Goal: Find specific page/section: Find specific page/section

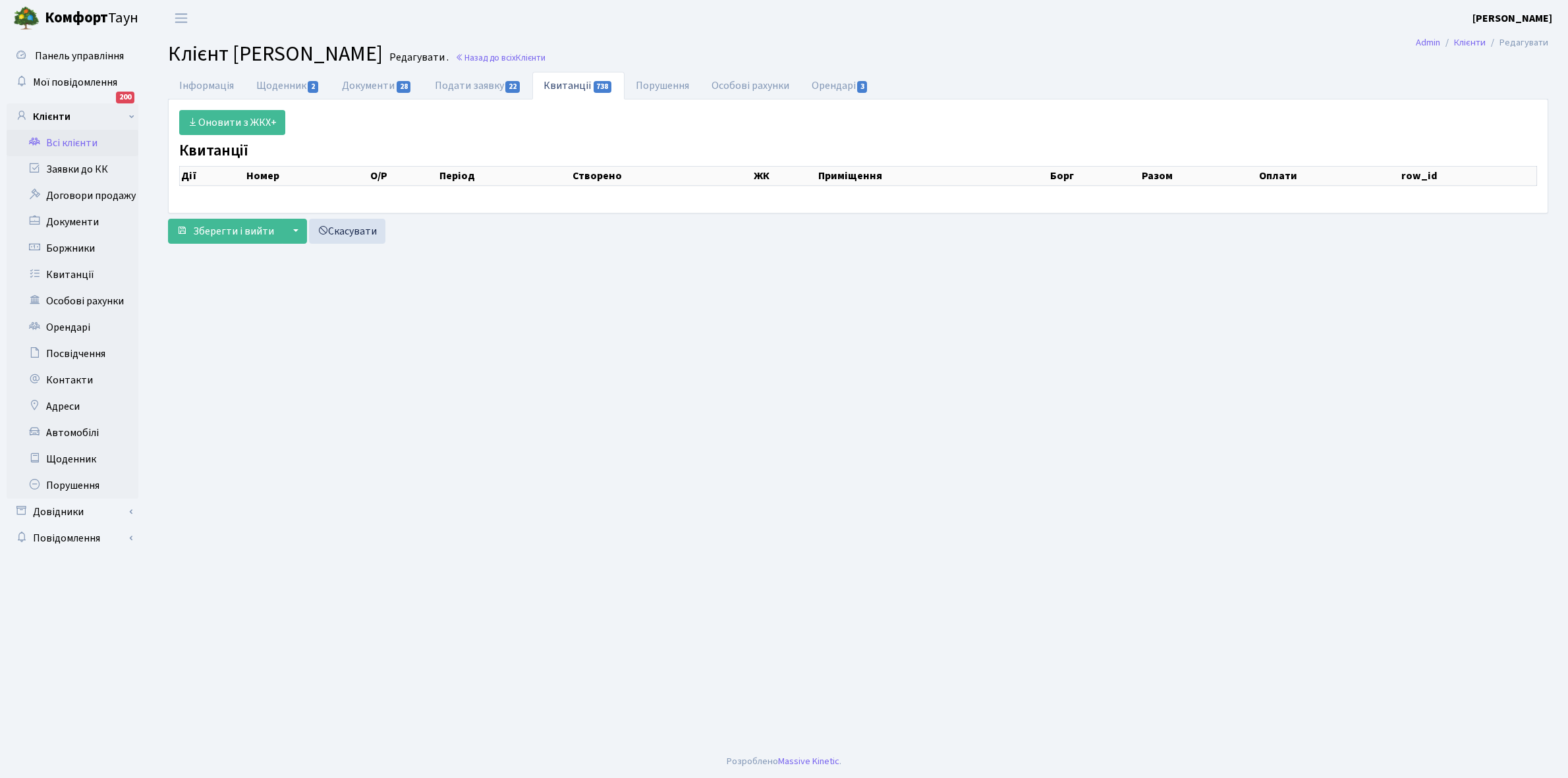
select select "25"
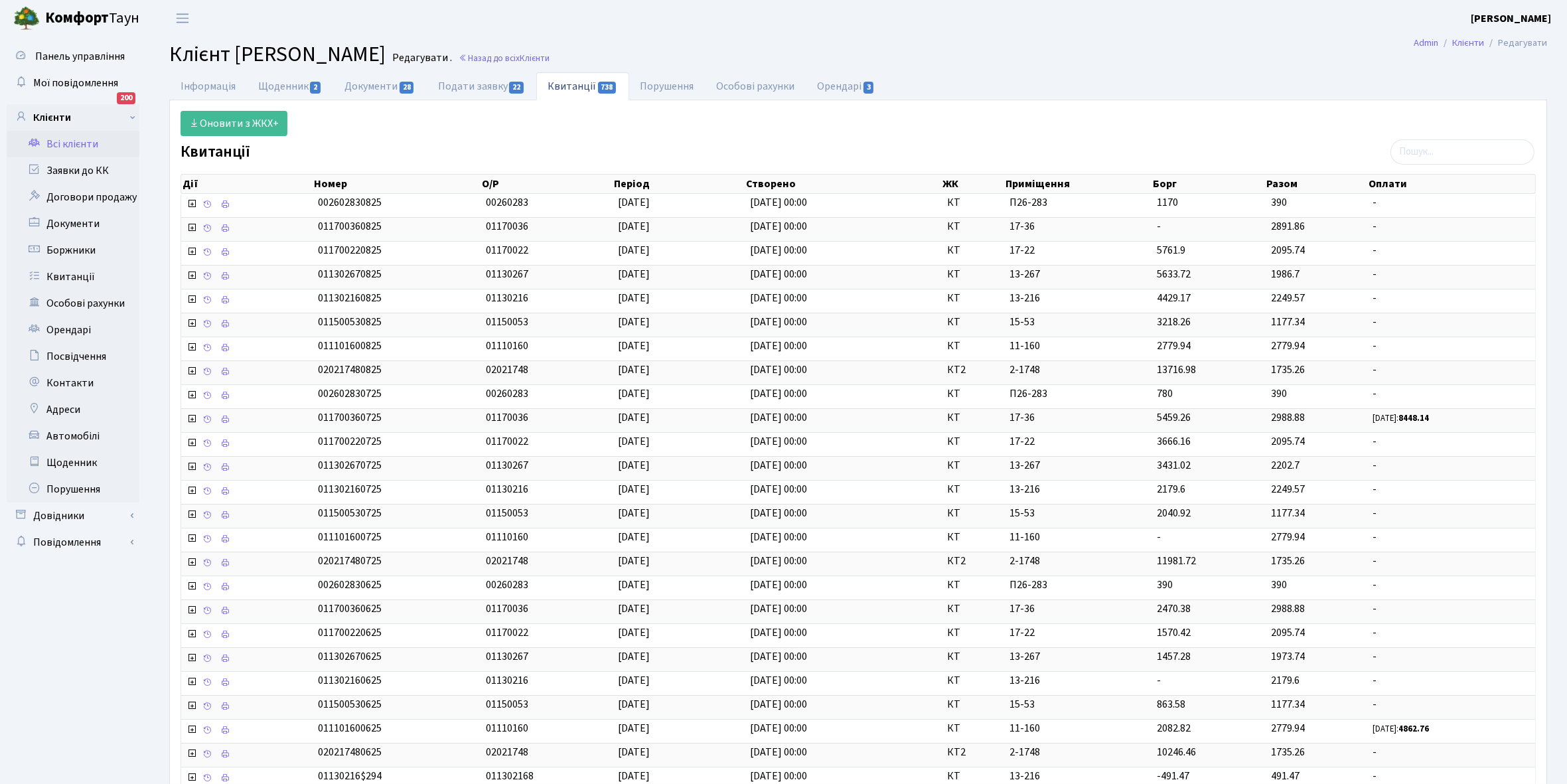
click at [85, 144] on link "Всі клієнти" at bounding box center [73, 144] width 133 height 26
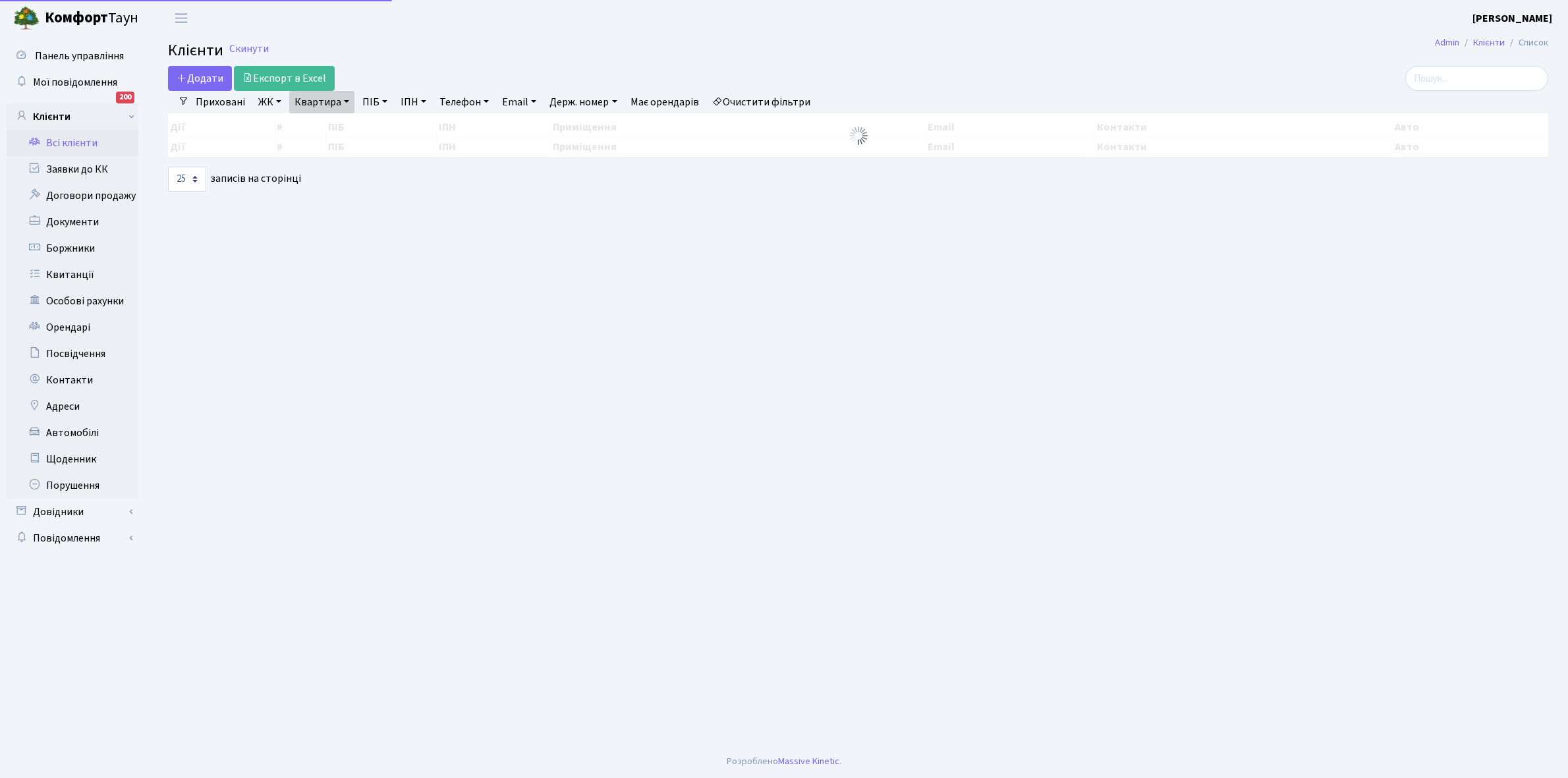
select select "25"
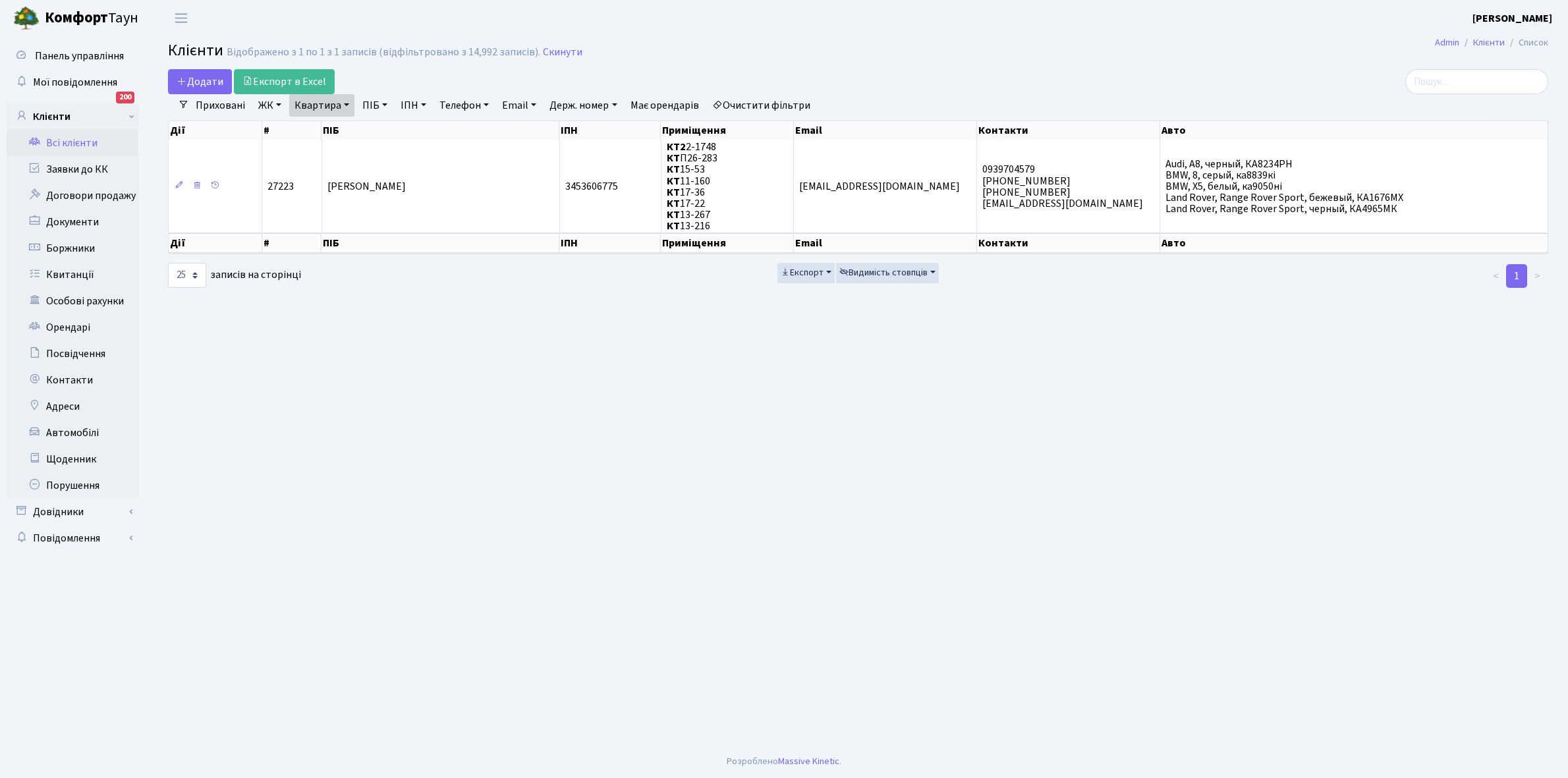
click at [348, 102] on link "Квартира" at bounding box center [321, 106] width 65 height 23
click at [348, 133] on input "13-267" at bounding box center [328, 131] width 77 height 25
type input "1"
click at [758, 116] on li "Очистити фільтри" at bounding box center [761, 106] width 109 height 23
click at [275, 102] on link "ЖК" at bounding box center [269, 106] width 34 height 23
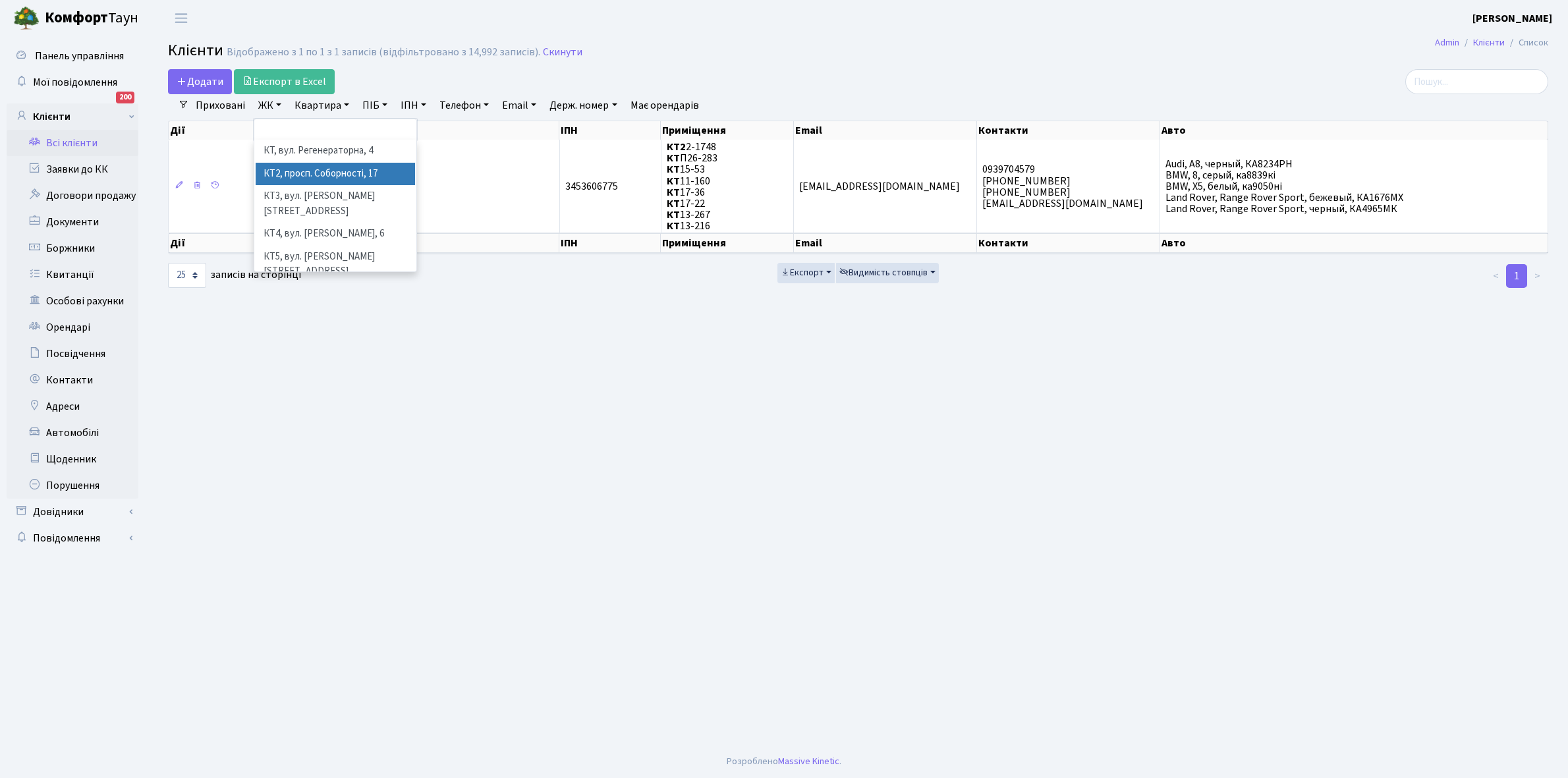
click at [330, 171] on li "КТ2, просп. Соборності, 17" at bounding box center [336, 174] width 159 height 23
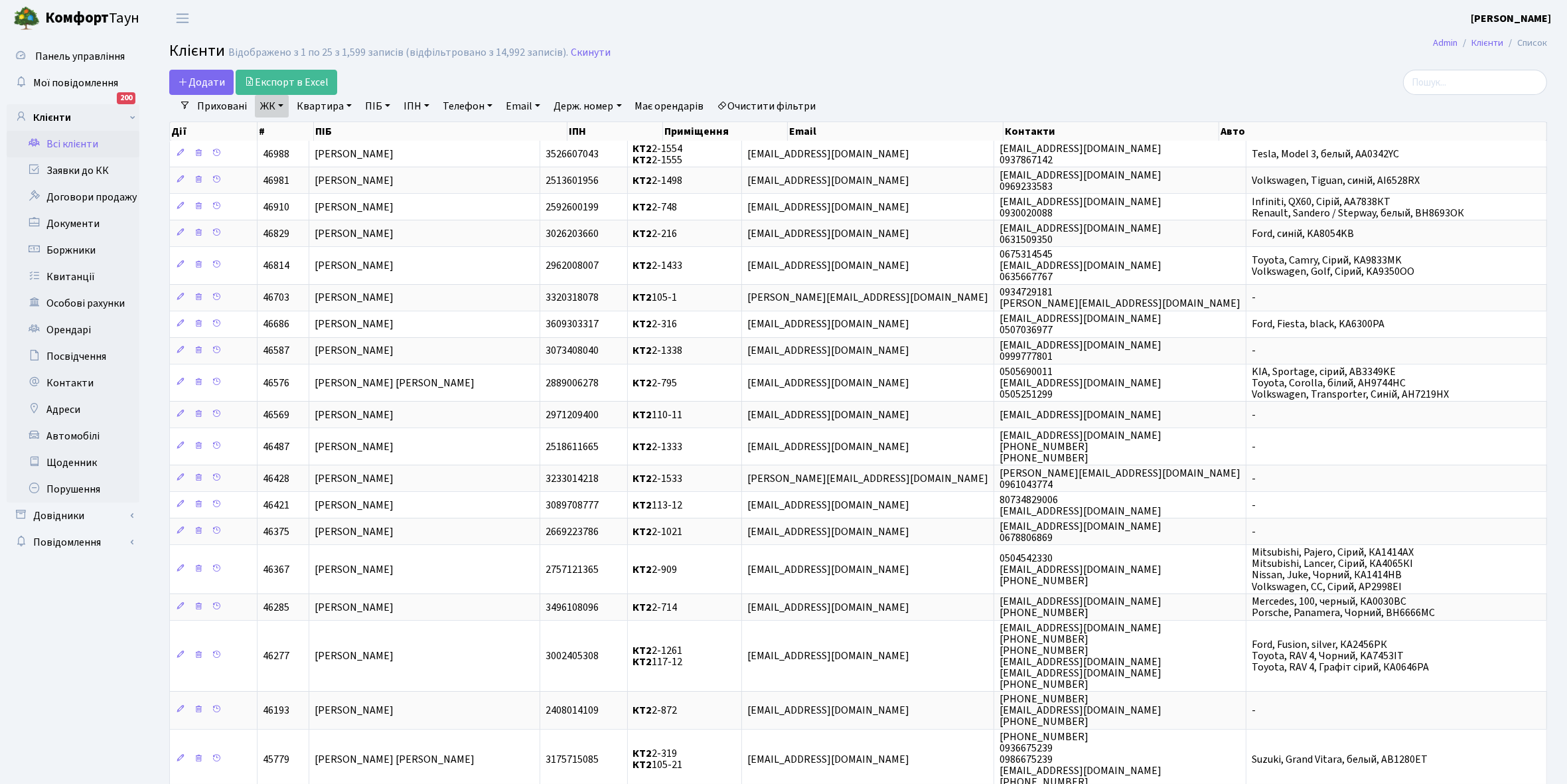
click at [350, 104] on link "Квартира" at bounding box center [324, 107] width 66 height 23
click at [326, 128] on input "text" at bounding box center [330, 132] width 78 height 25
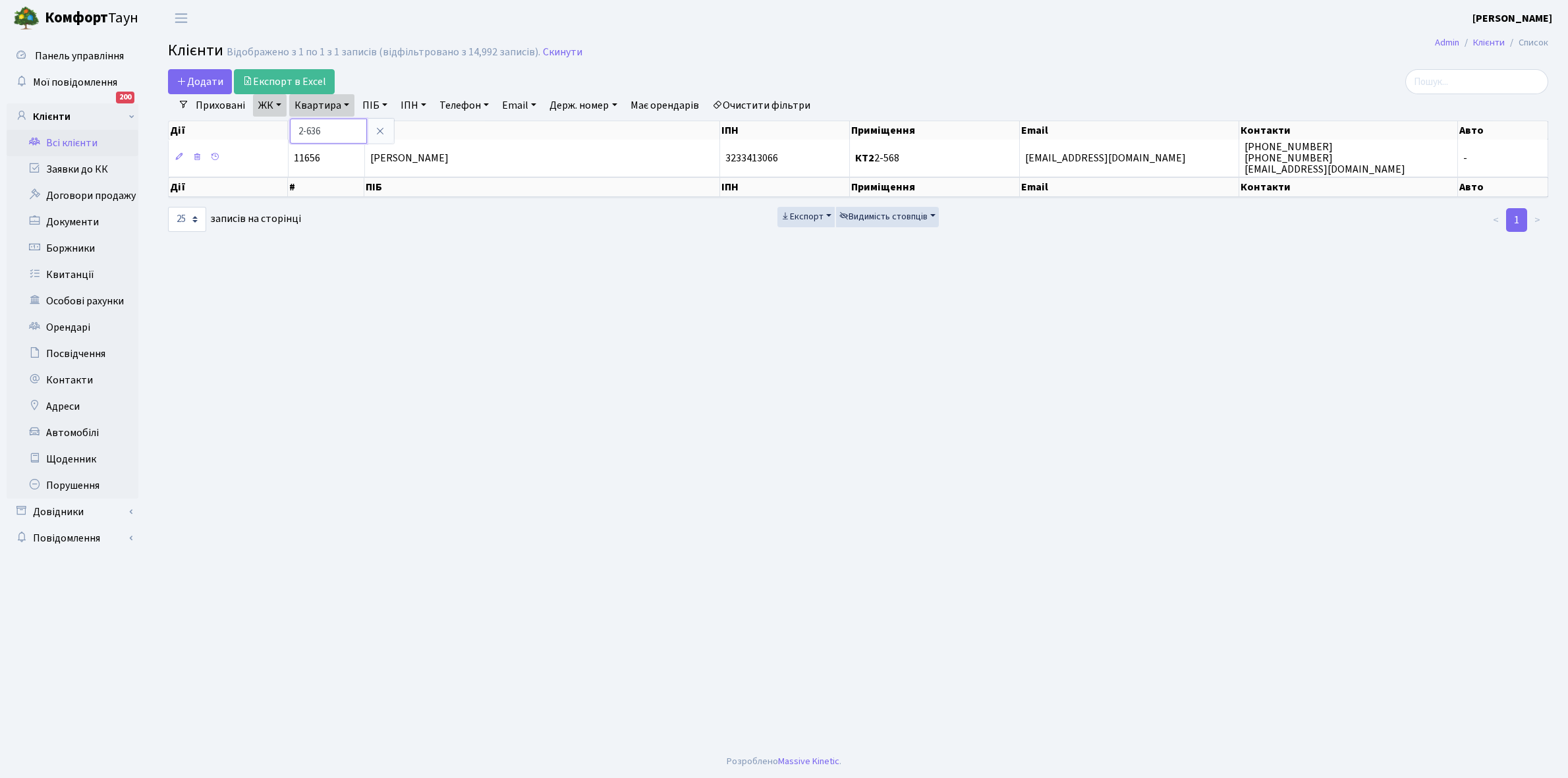
type input "2-636"
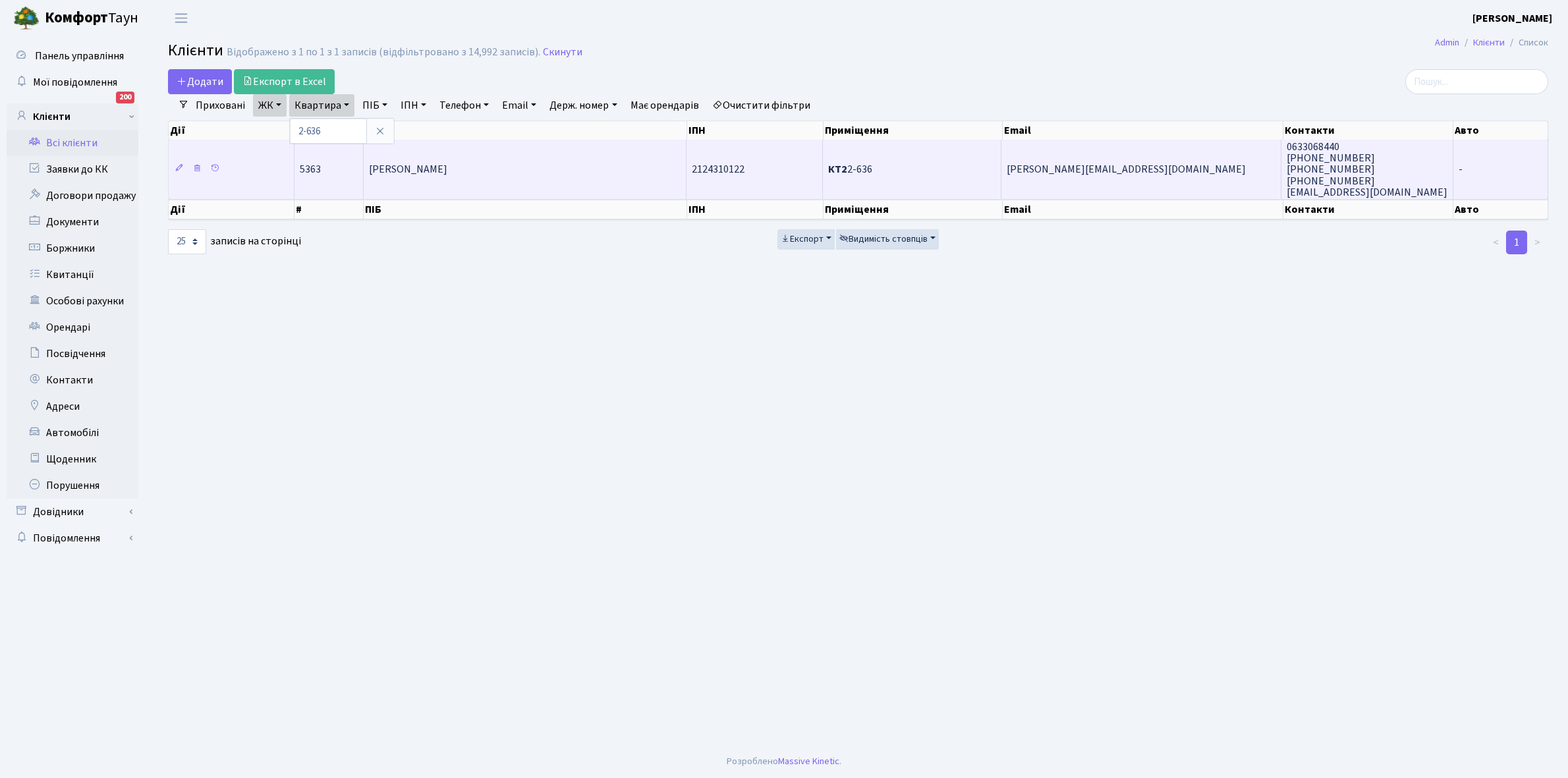
click at [547, 164] on td "Спірідонова Тетяна Борисівна" at bounding box center [525, 169] width 323 height 59
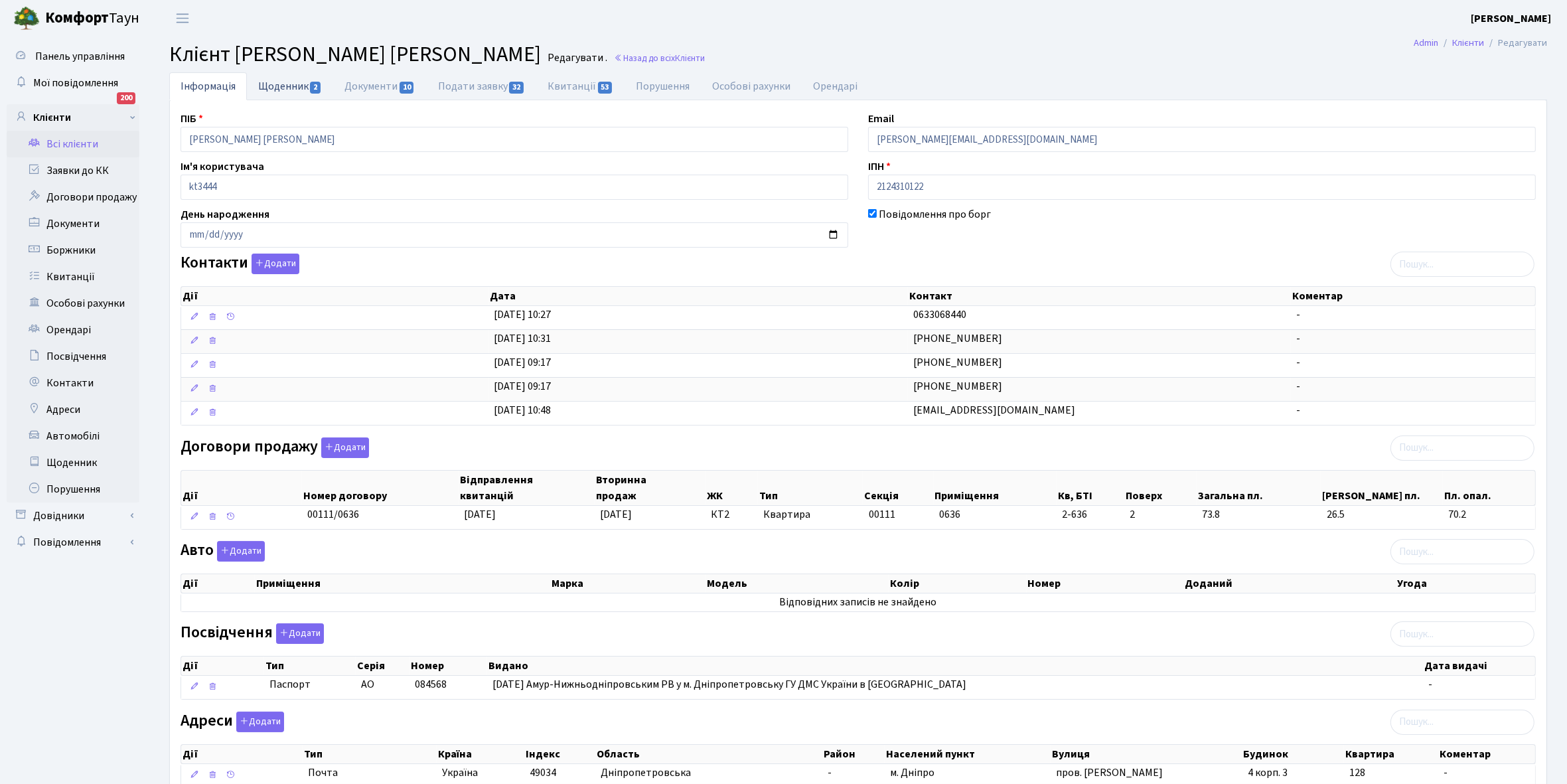
click at [280, 89] on link "Щоденник 2" at bounding box center [290, 86] width 86 height 27
select select "25"
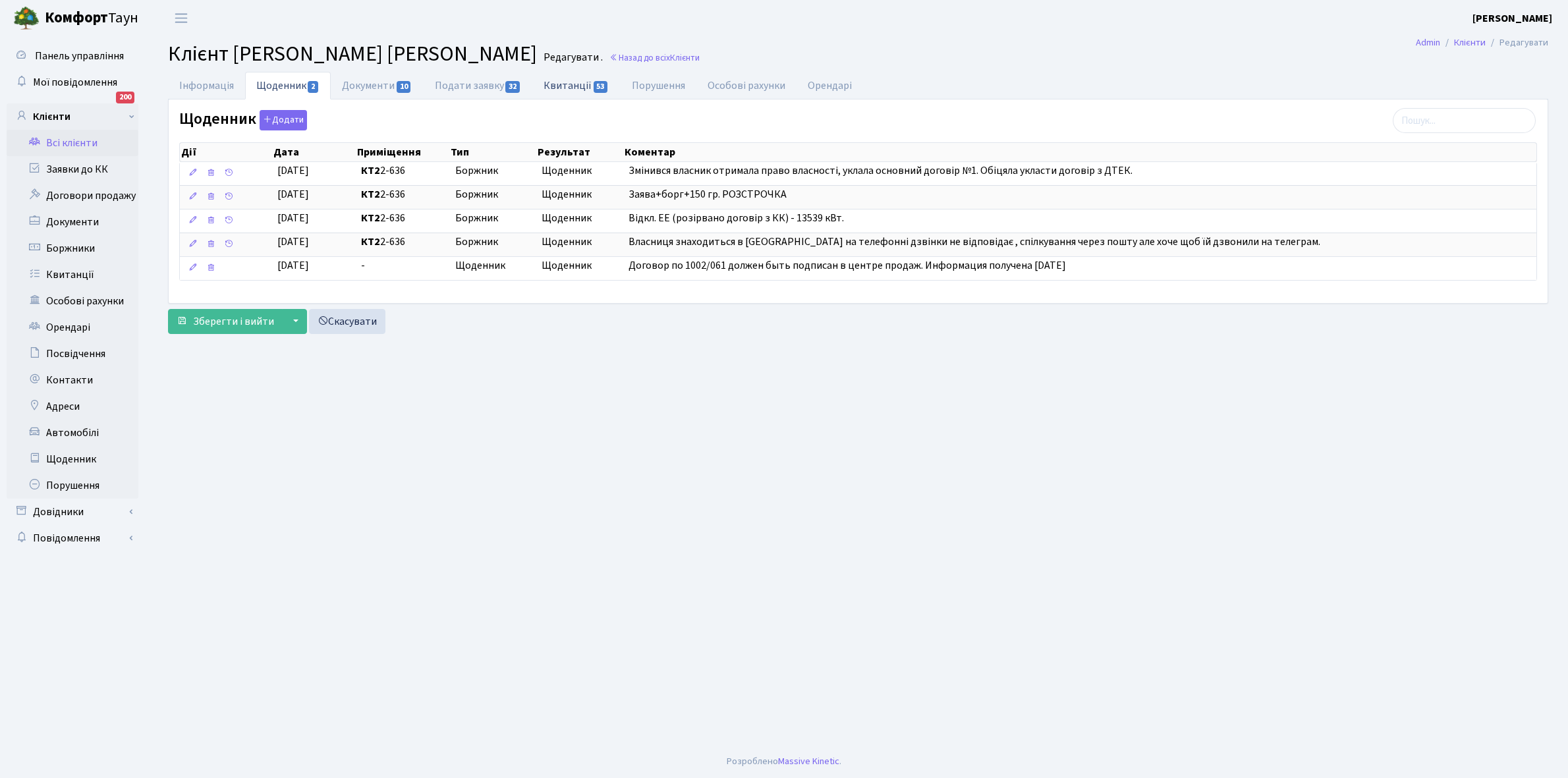
click at [565, 84] on link "Квитанції 53" at bounding box center [576, 86] width 88 height 27
select select "25"
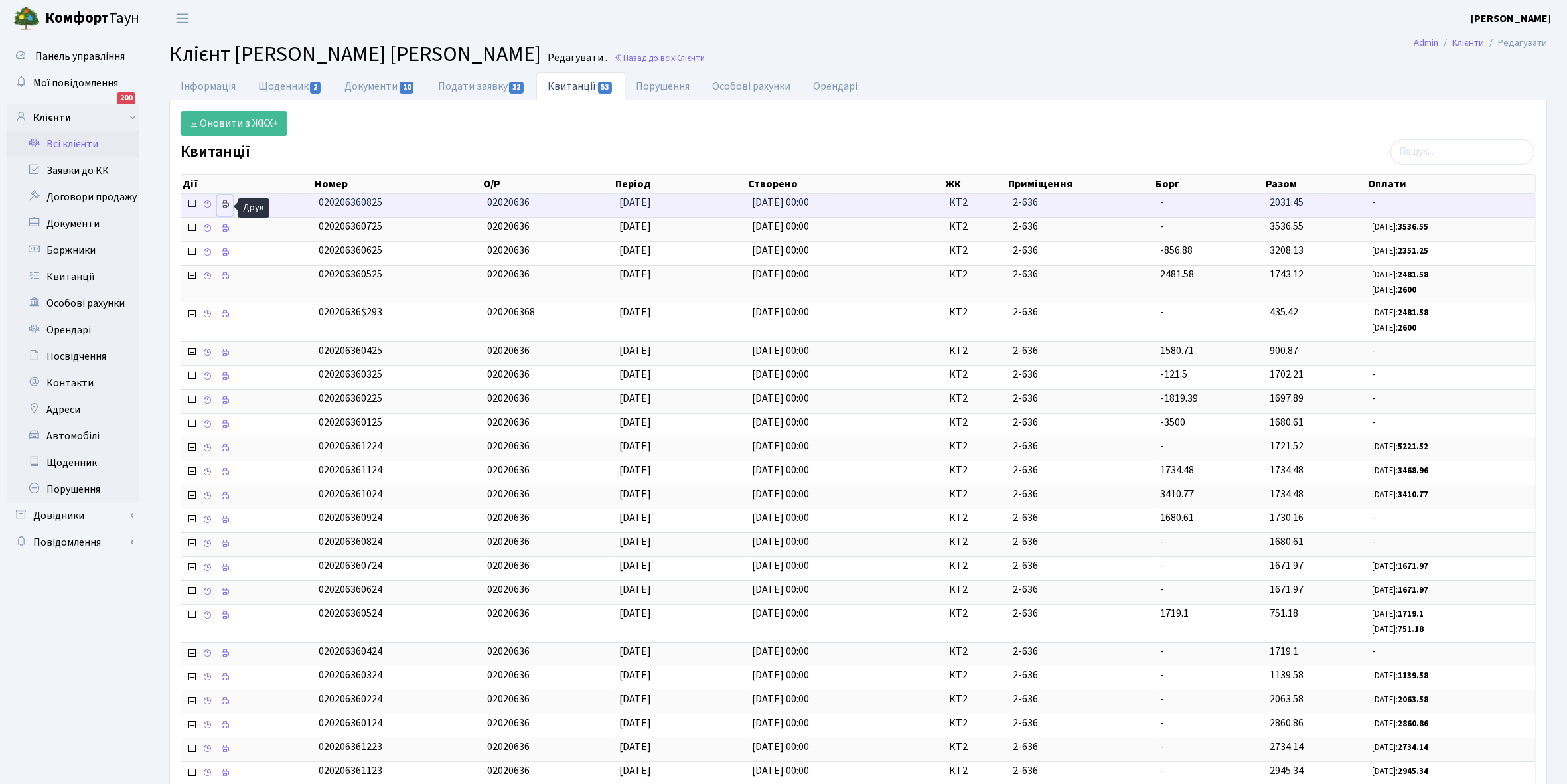
click at [225, 208] on icon at bounding box center [225, 204] width 9 height 9
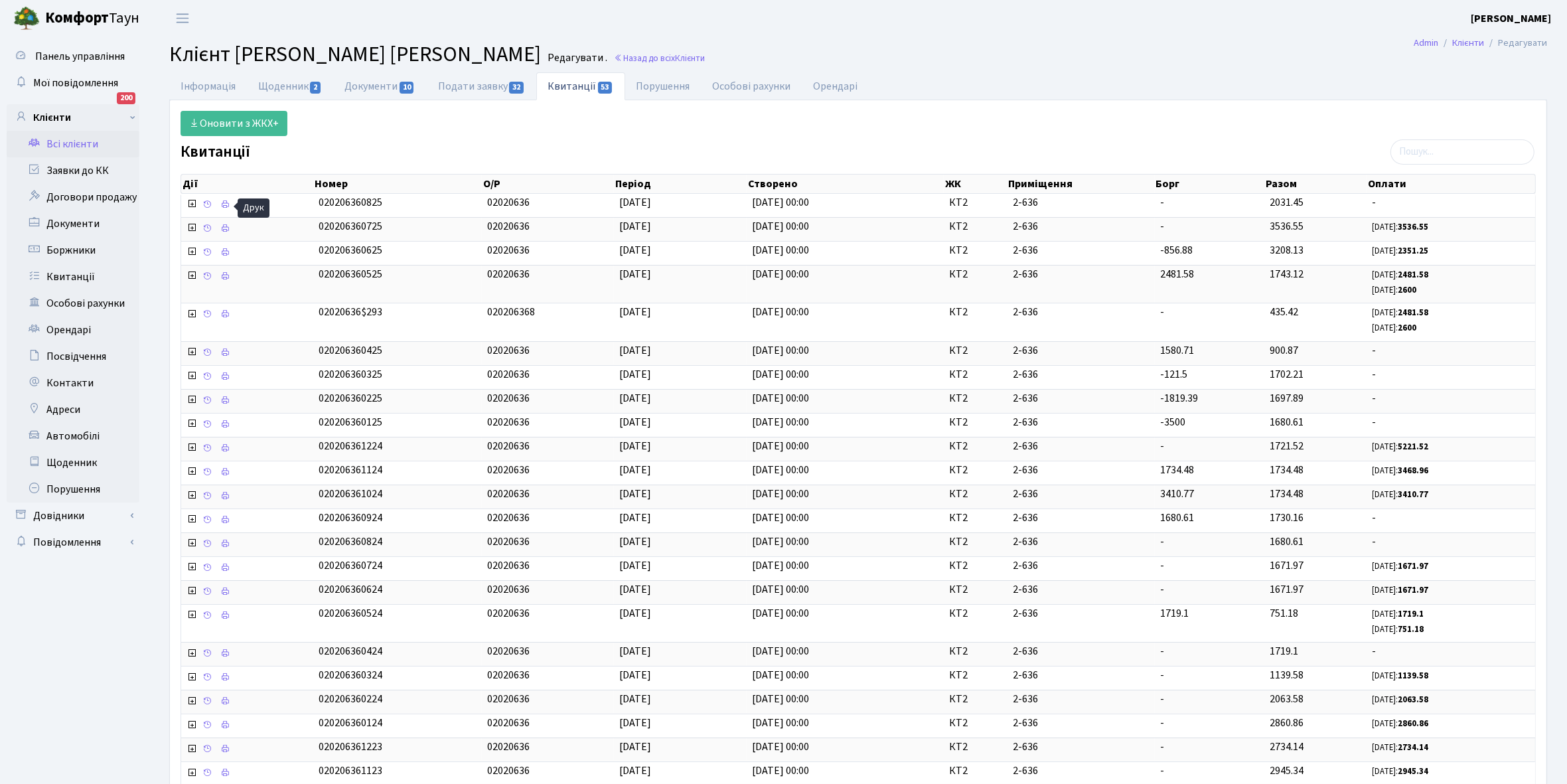
click at [72, 141] on link "Всі клієнти" at bounding box center [73, 144] width 133 height 26
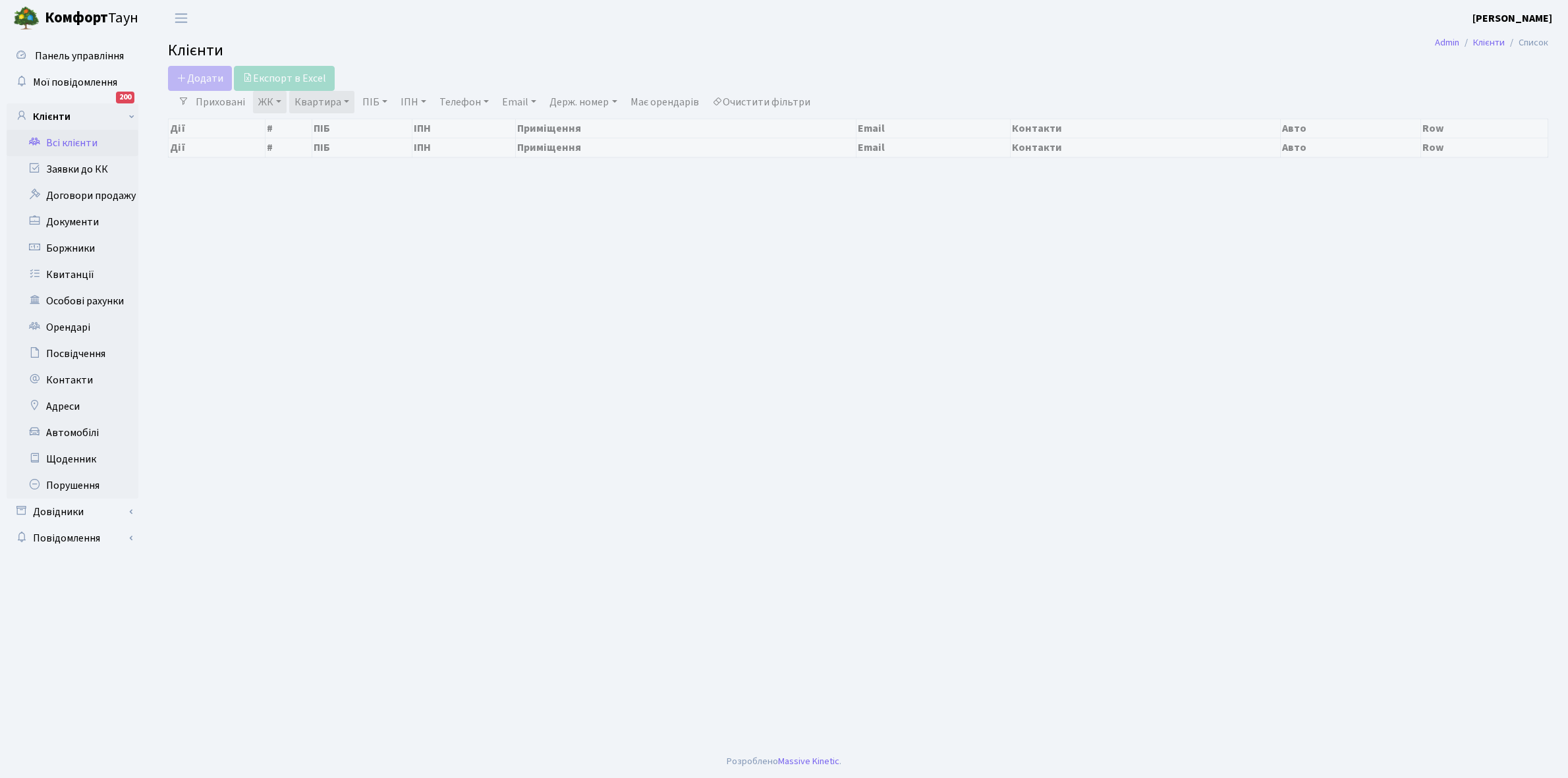
select select "25"
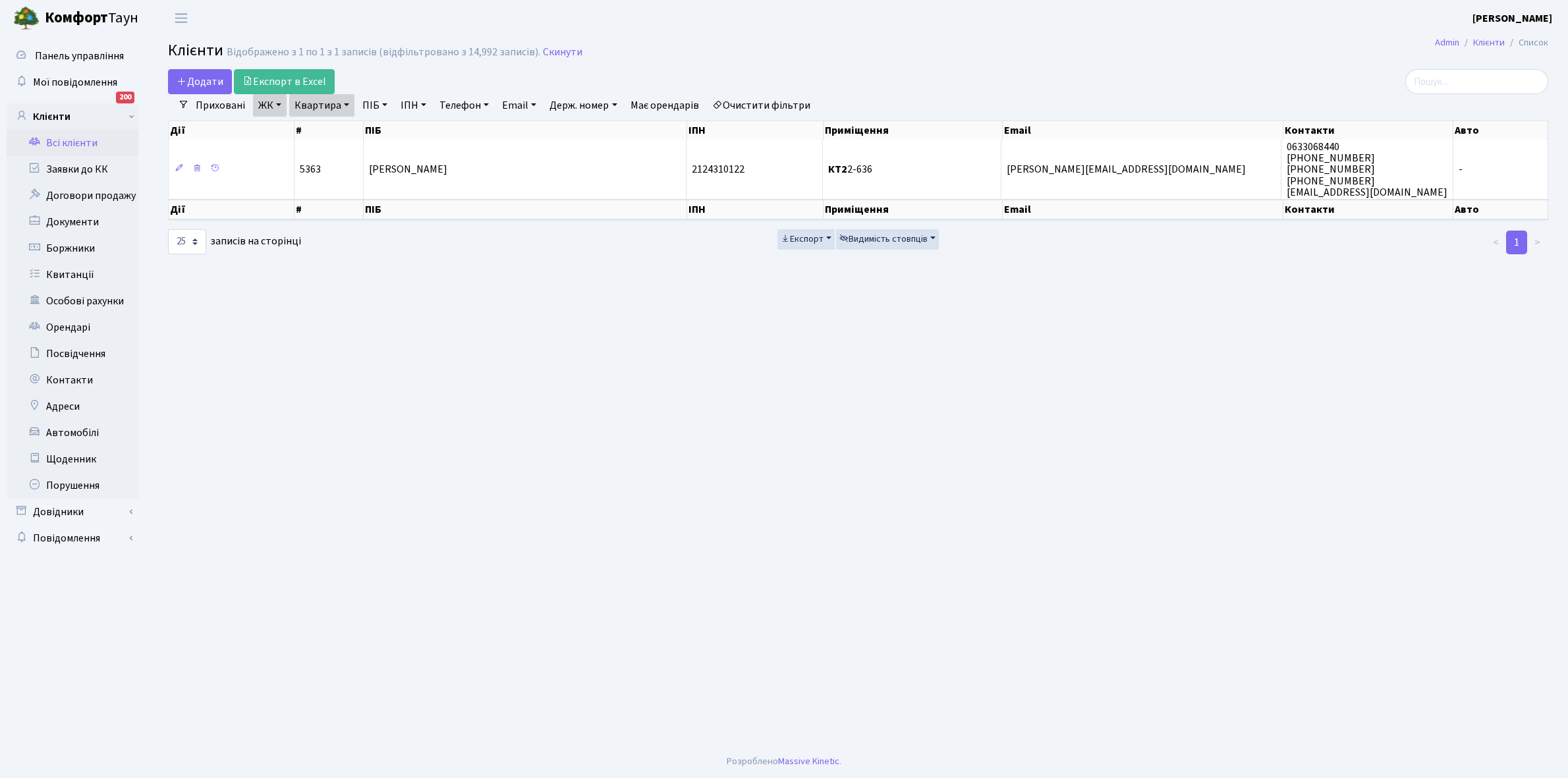
click at [345, 104] on link "Квартира" at bounding box center [321, 106] width 65 height 23
click at [338, 130] on input "2-636" at bounding box center [328, 131] width 77 height 25
type input "2-668"
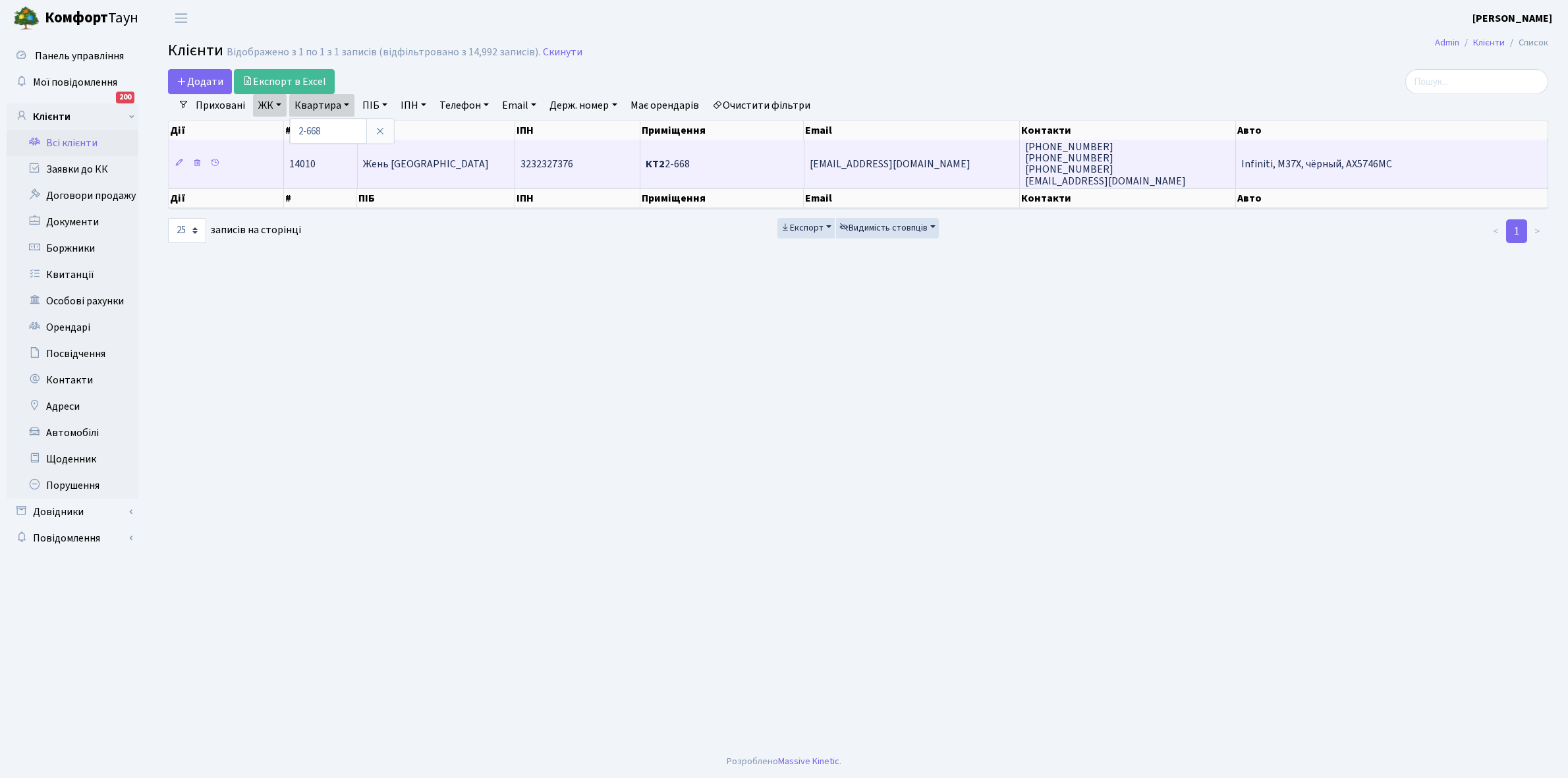
click at [473, 175] on td "Жень Веньбінь" at bounding box center [437, 163] width 158 height 47
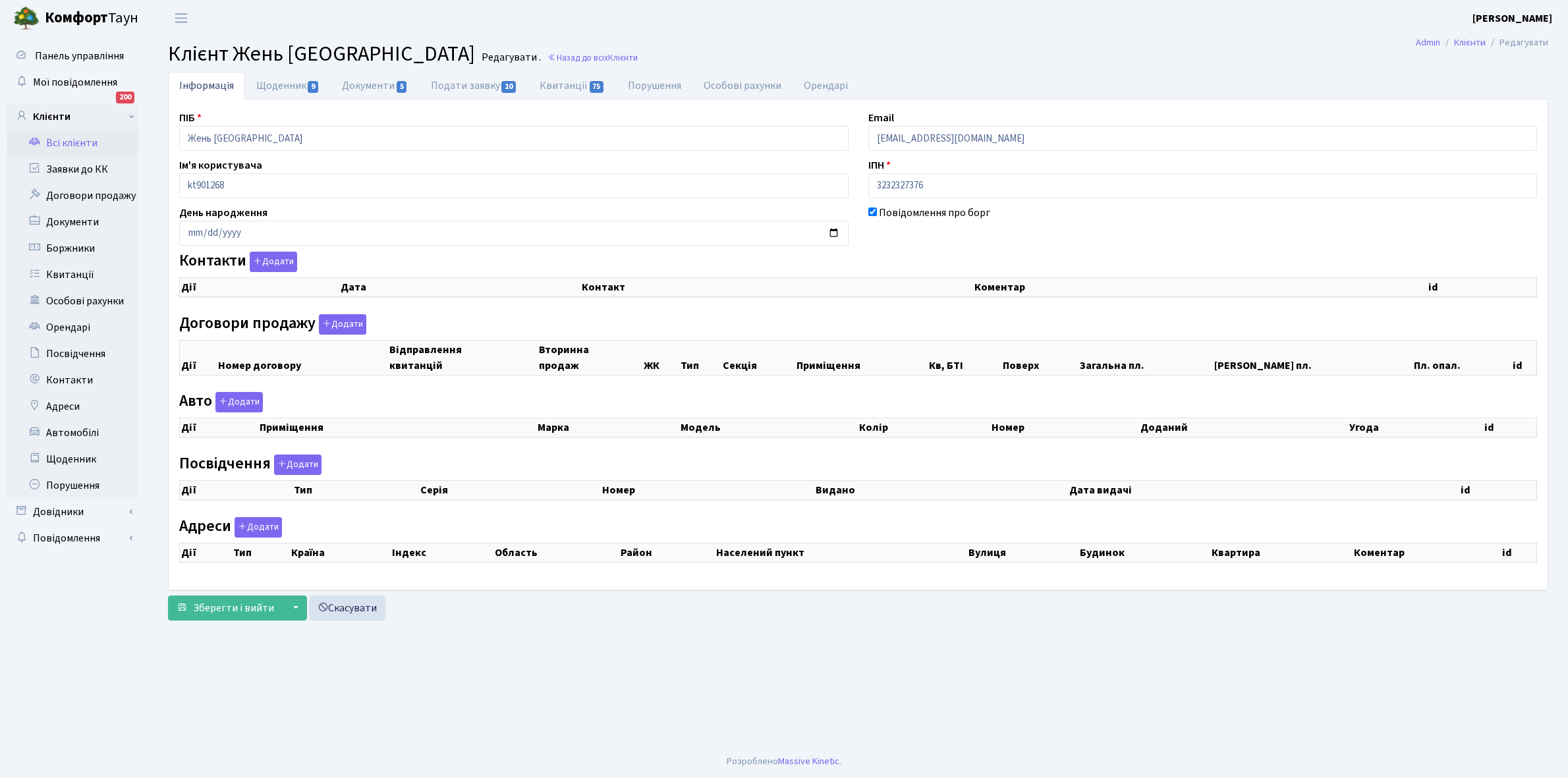
checkbox input "true"
select select "25"
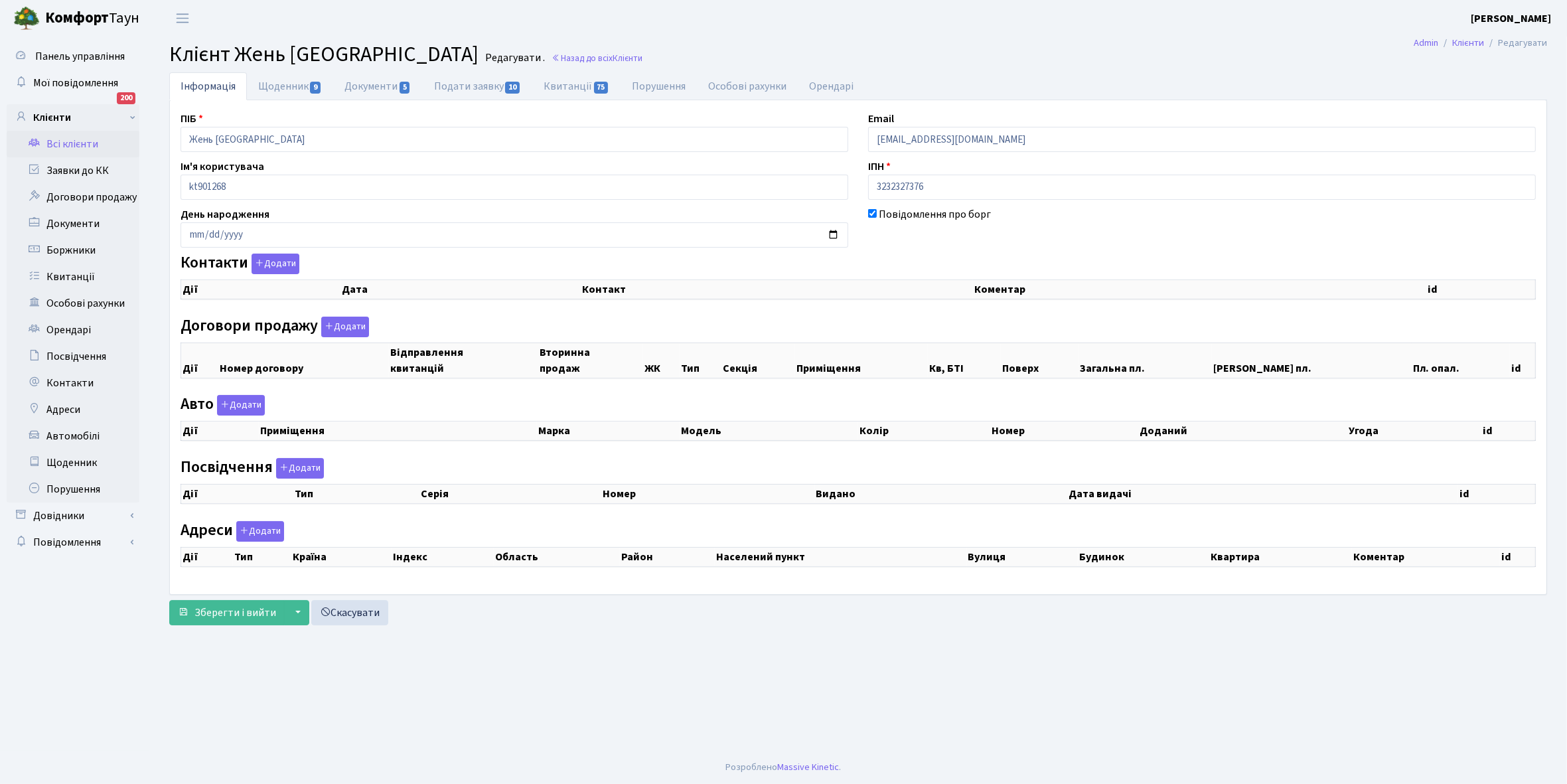
select select "25"
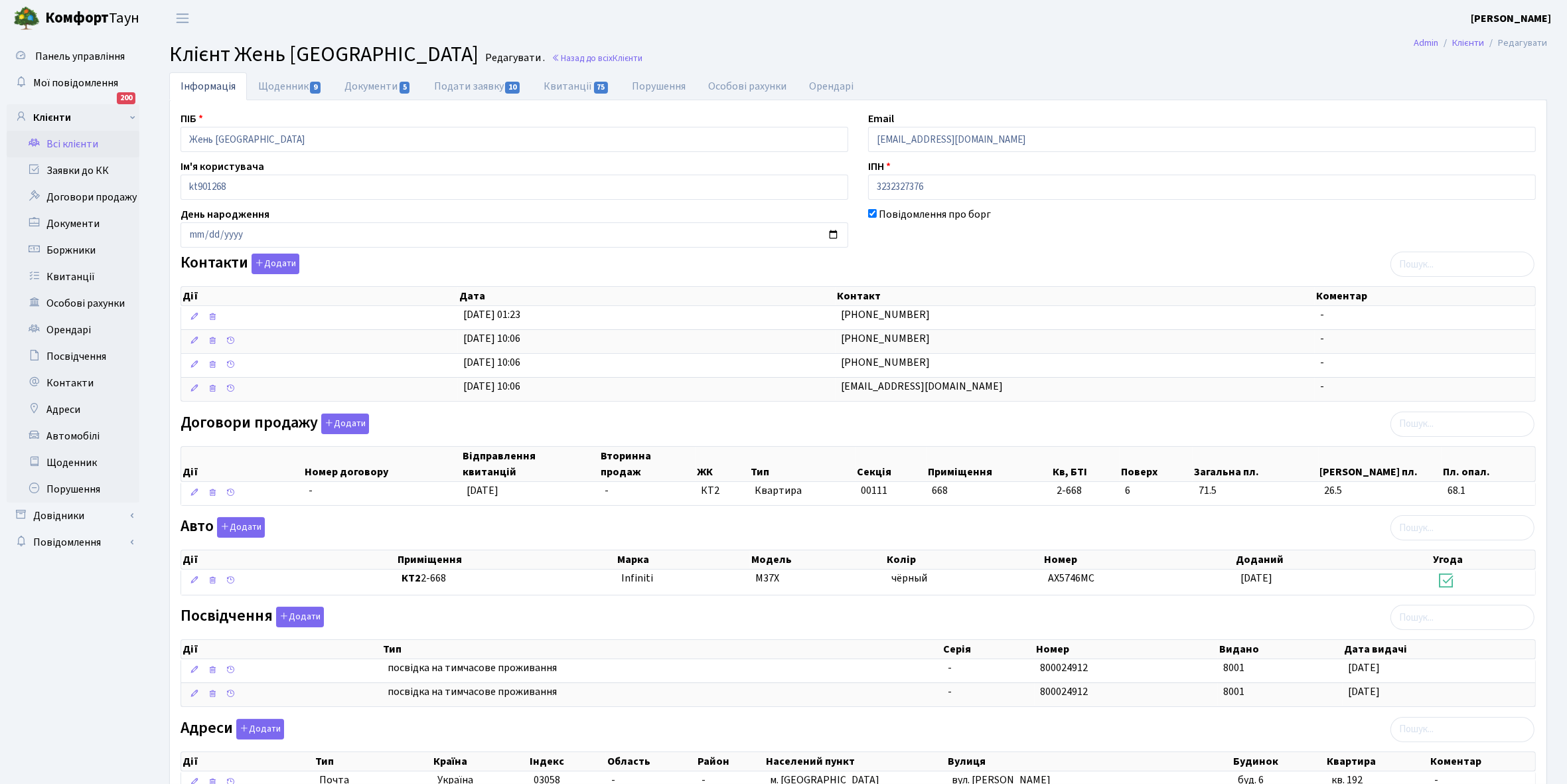
click at [77, 141] on link "Всі клієнти" at bounding box center [73, 144] width 133 height 26
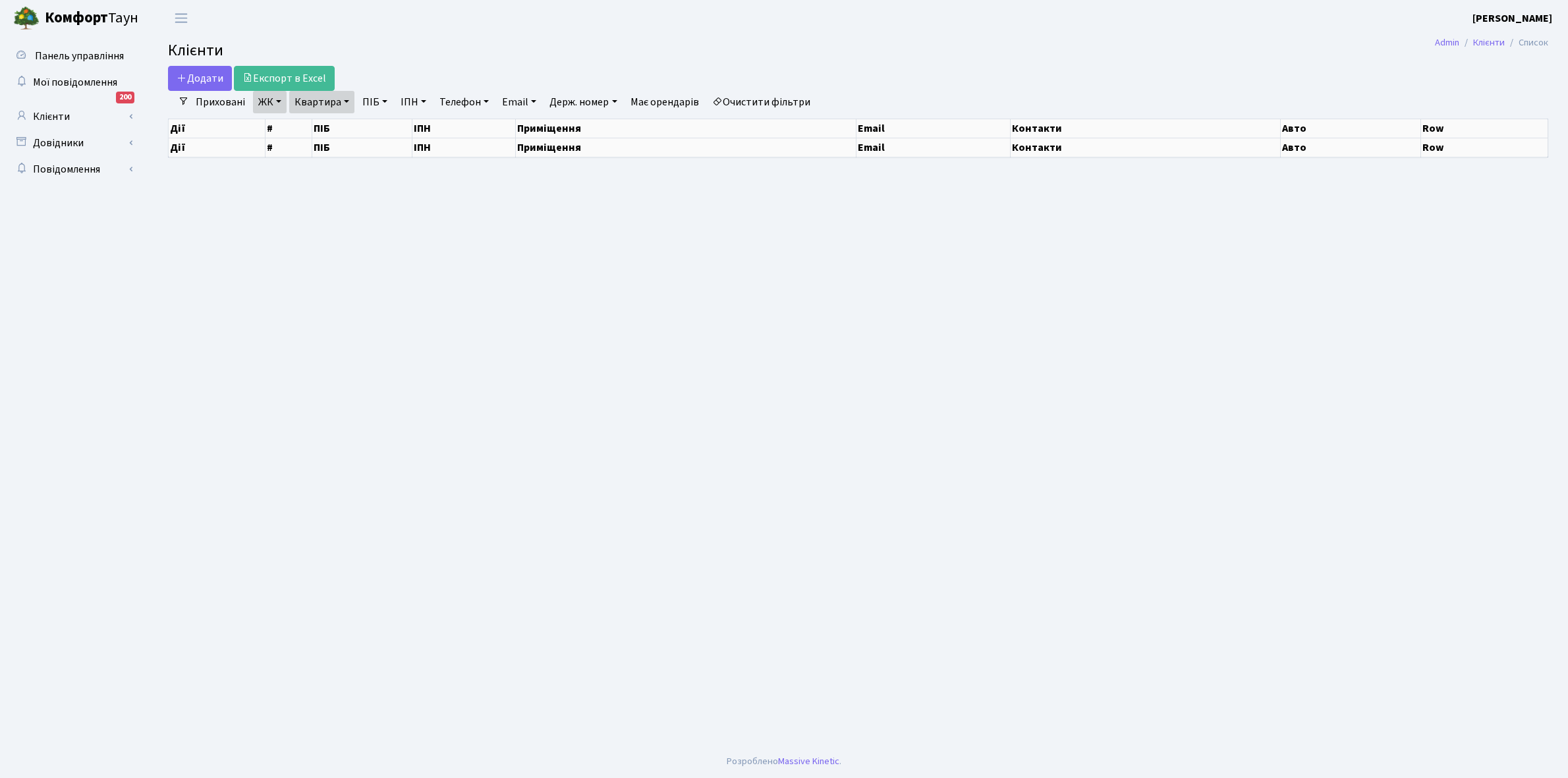
select select "25"
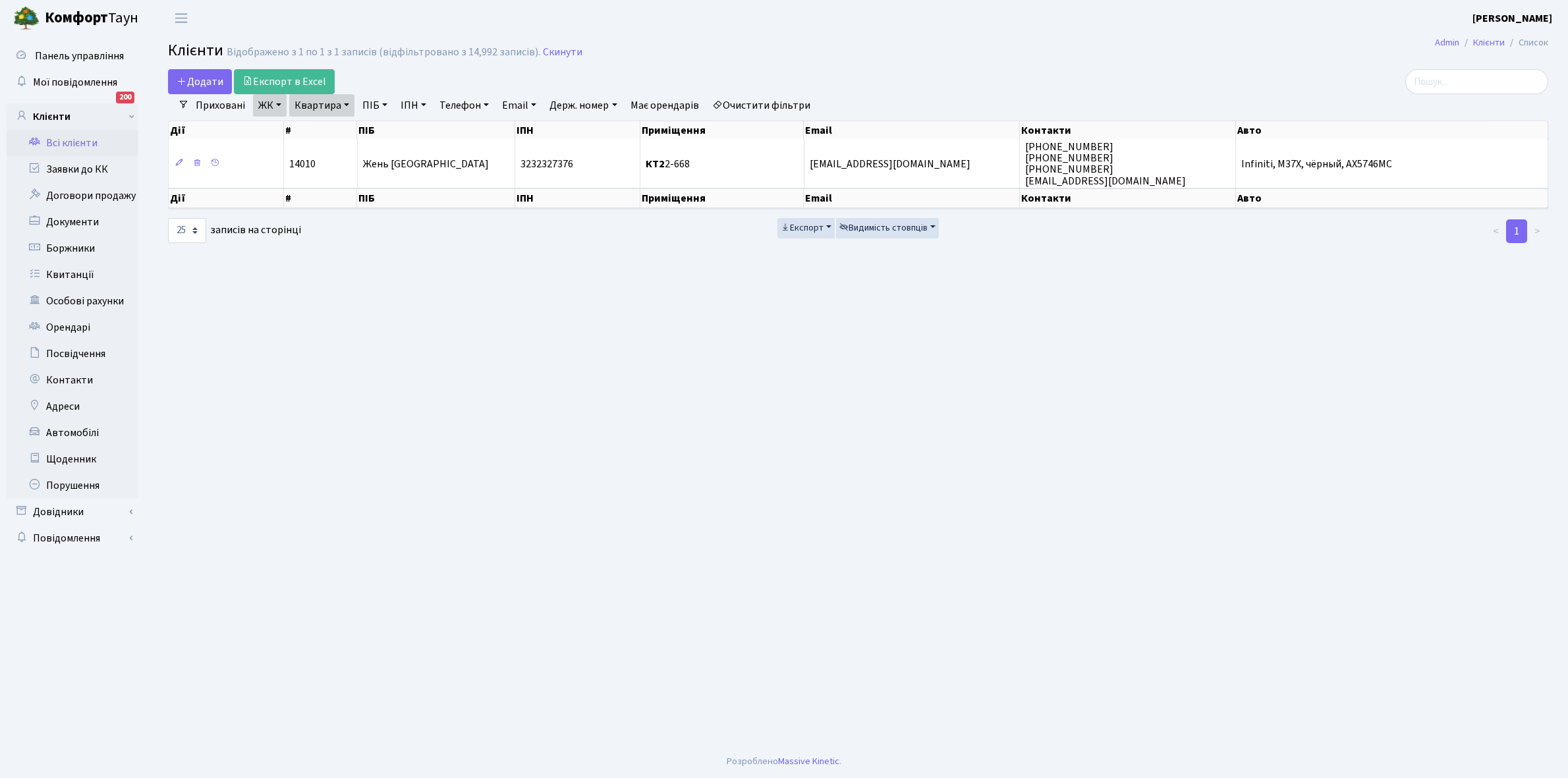
click at [348, 103] on link "Квартира" at bounding box center [321, 106] width 65 height 23
click at [348, 123] on input "2-668" at bounding box center [328, 131] width 77 height 25
type input "2-671"
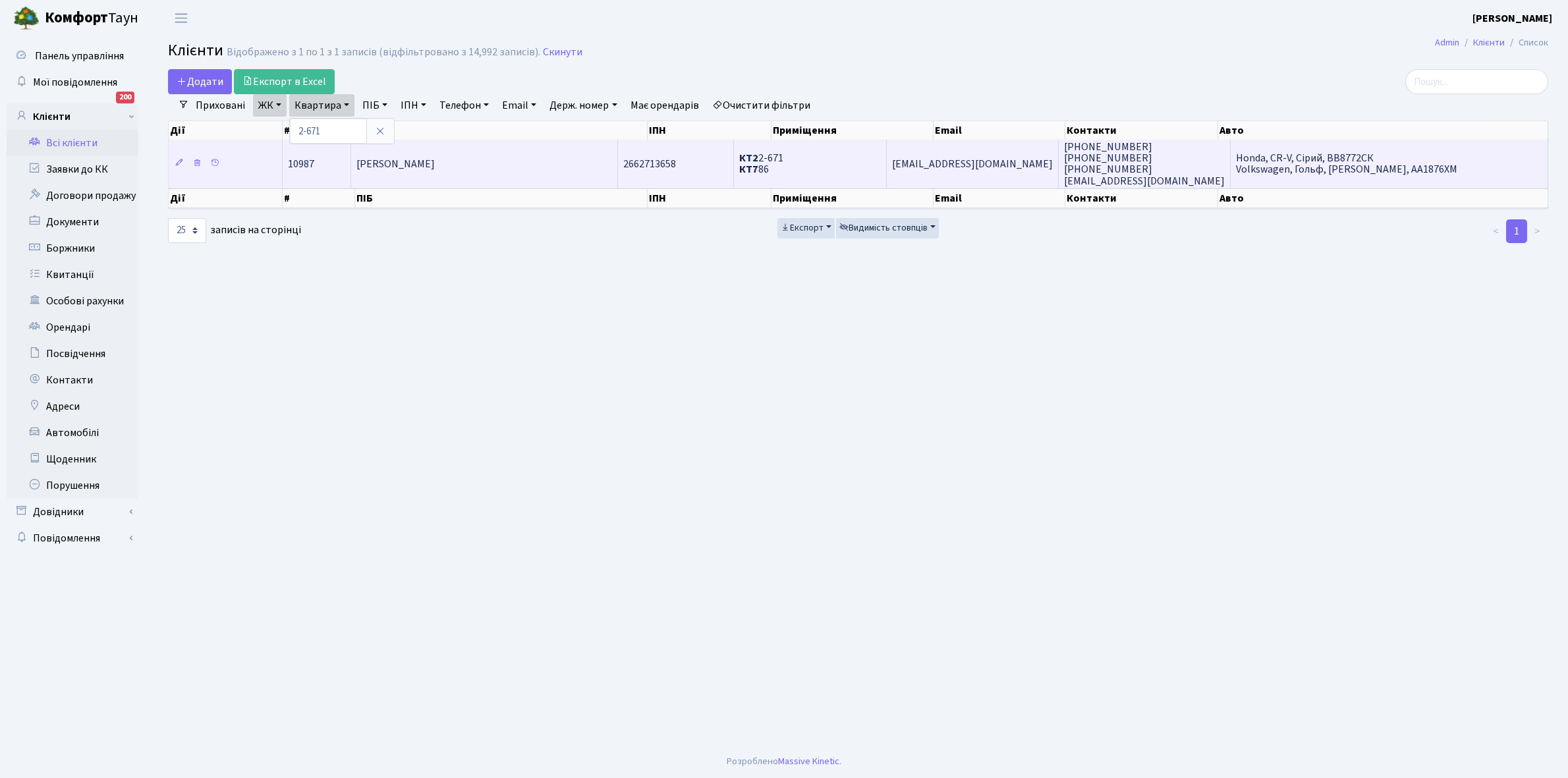
click at [444, 148] on td "[PERSON_NAME]" at bounding box center [484, 163] width 266 height 47
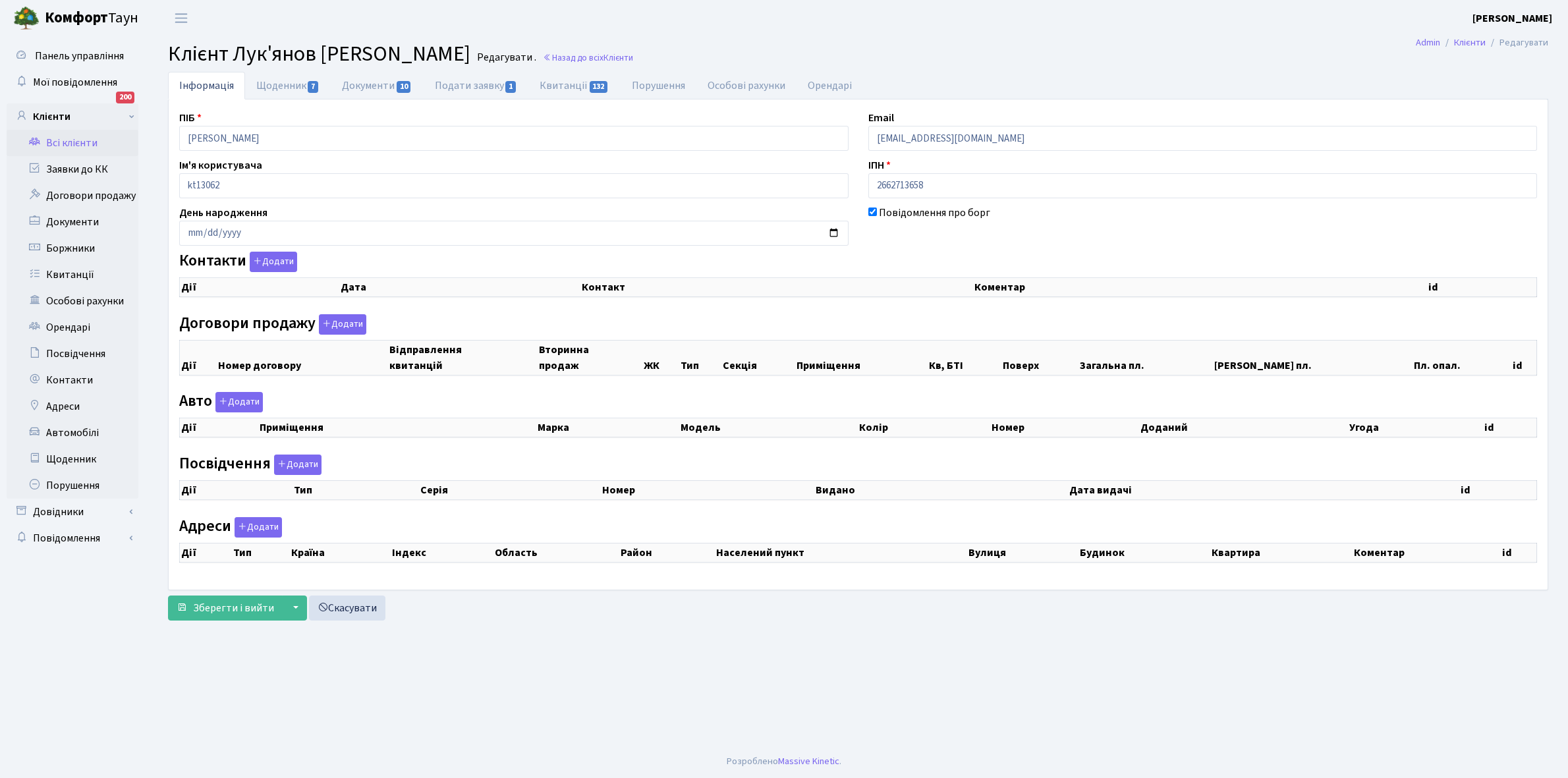
checkbox input "true"
select select "25"
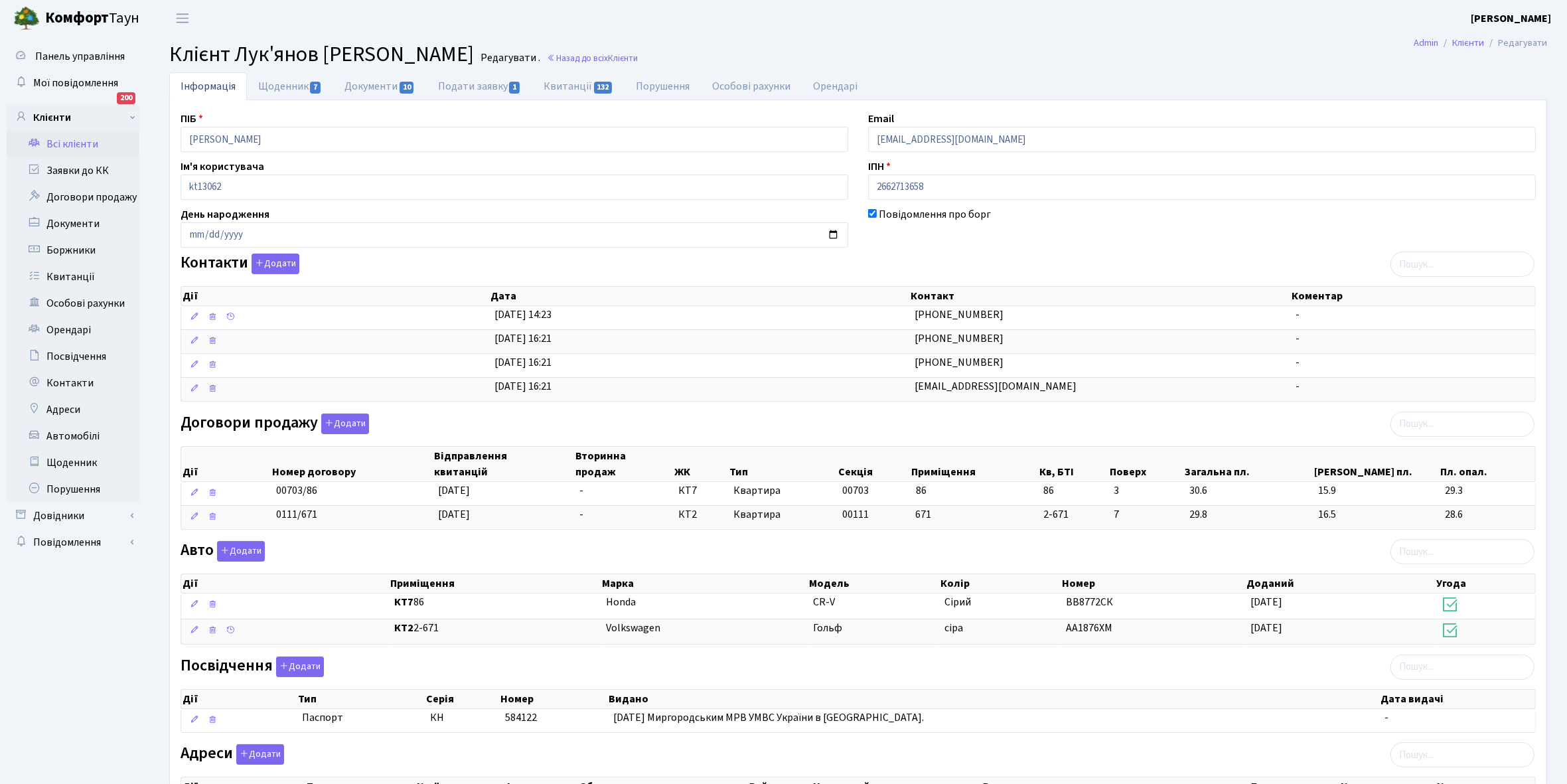
click at [77, 144] on link "Всі клієнти" at bounding box center [73, 144] width 133 height 26
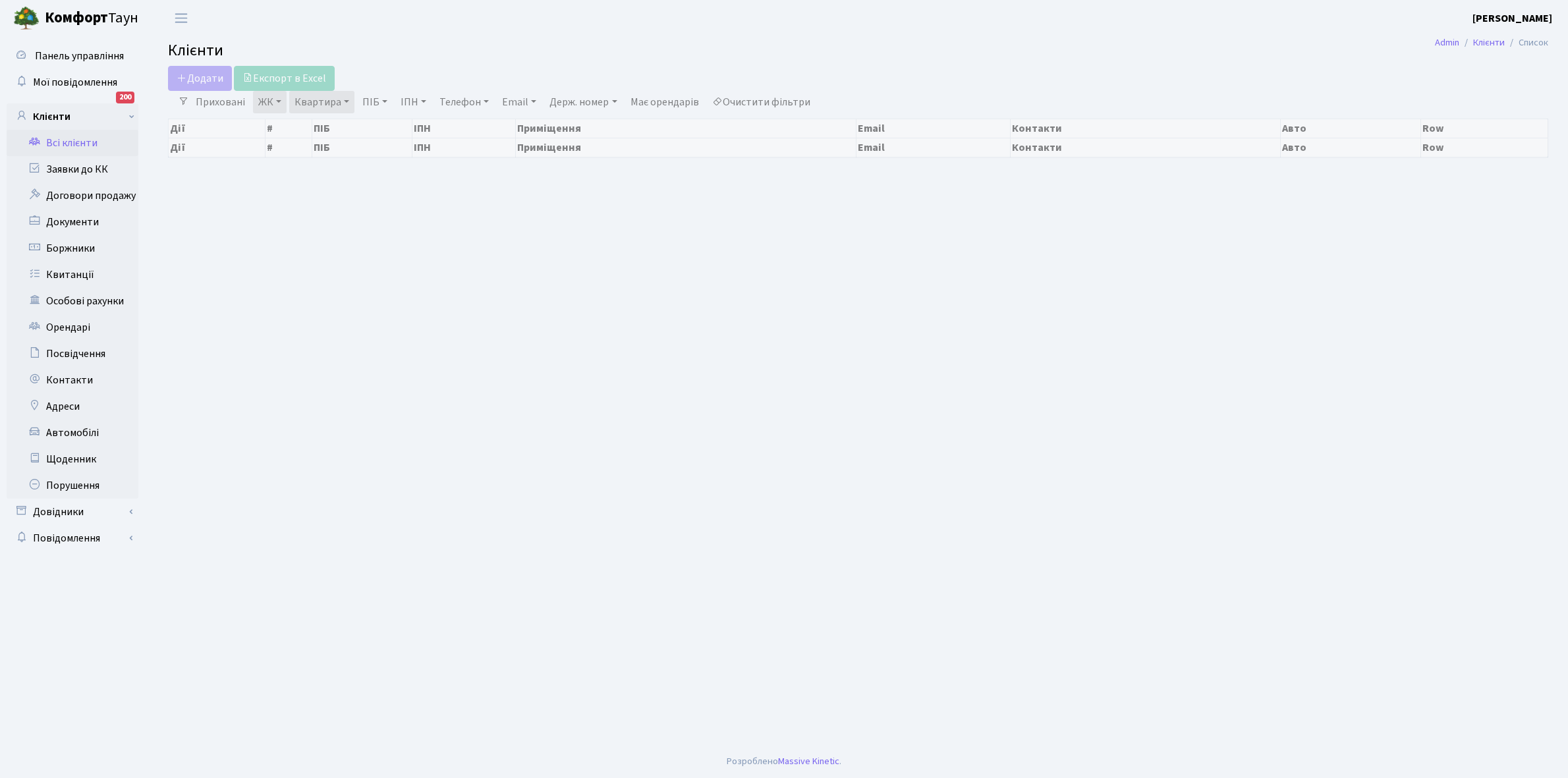
select select "25"
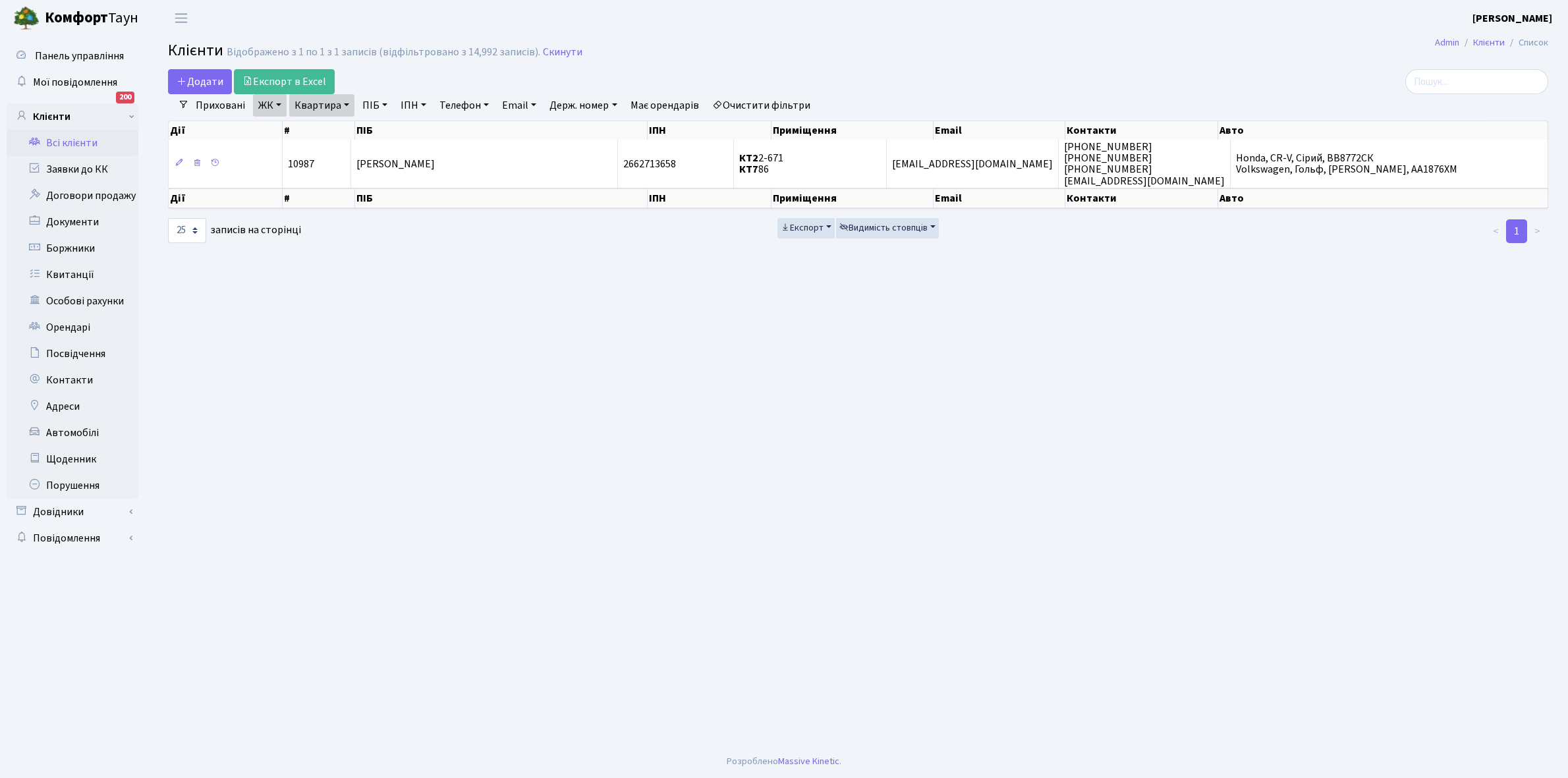
click at [344, 104] on link "Квартира" at bounding box center [321, 106] width 65 height 23
click at [349, 130] on input "2-671" at bounding box center [328, 131] width 77 height 25
type input "2-964"
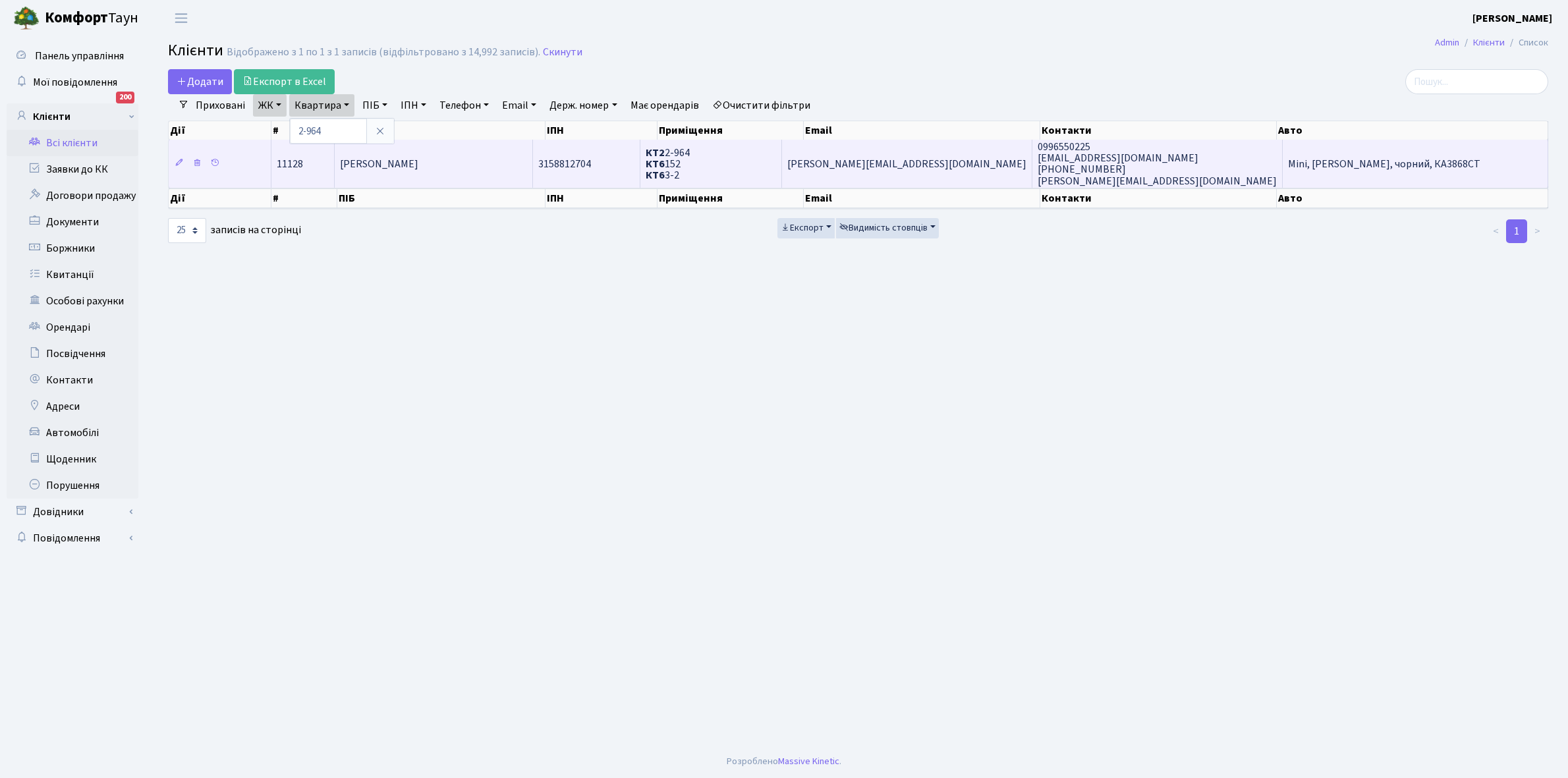
click at [466, 155] on td "[PERSON_NAME]" at bounding box center [433, 163] width 197 height 47
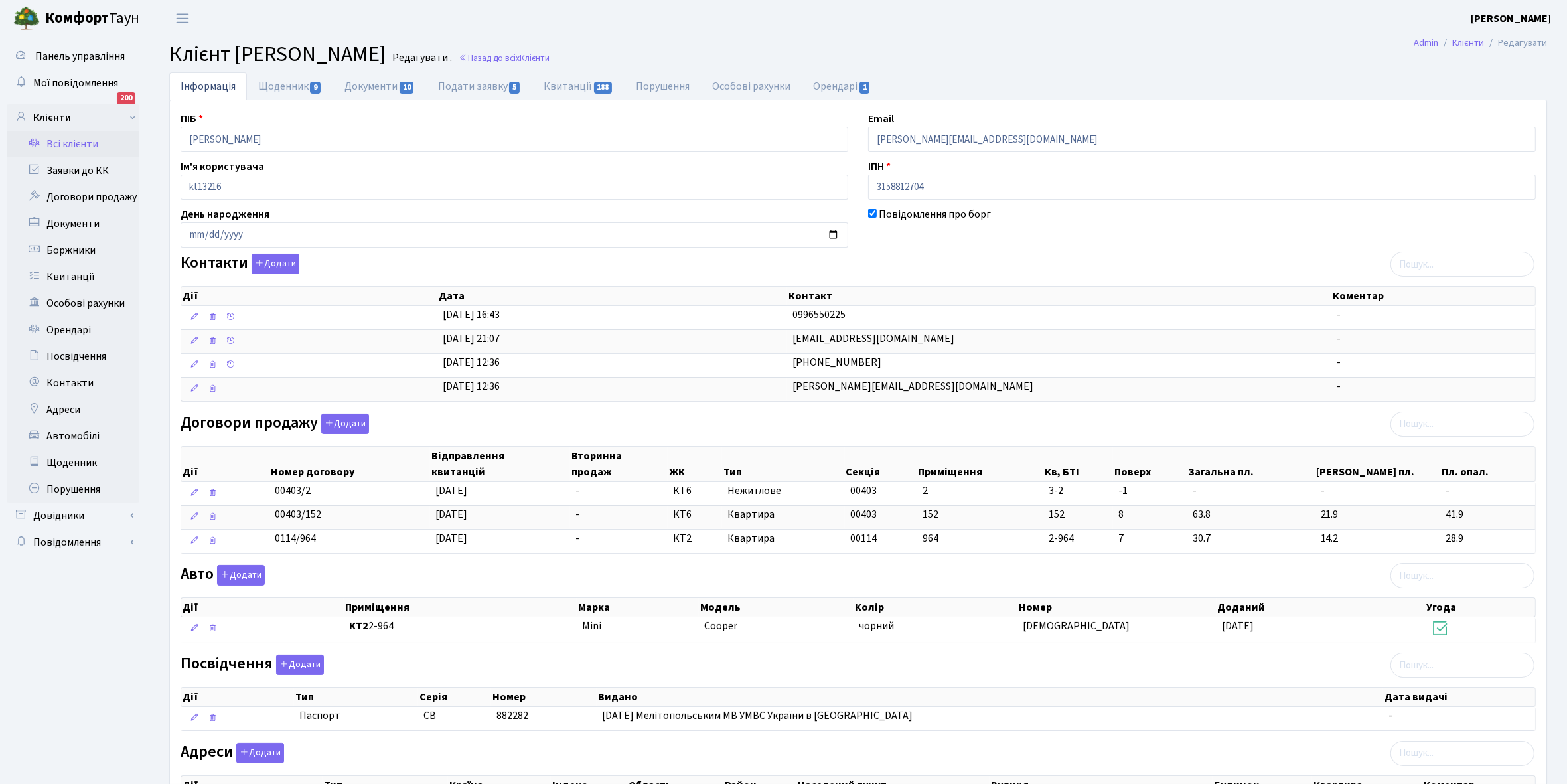
click at [79, 143] on link "Всі клієнти" at bounding box center [73, 144] width 133 height 26
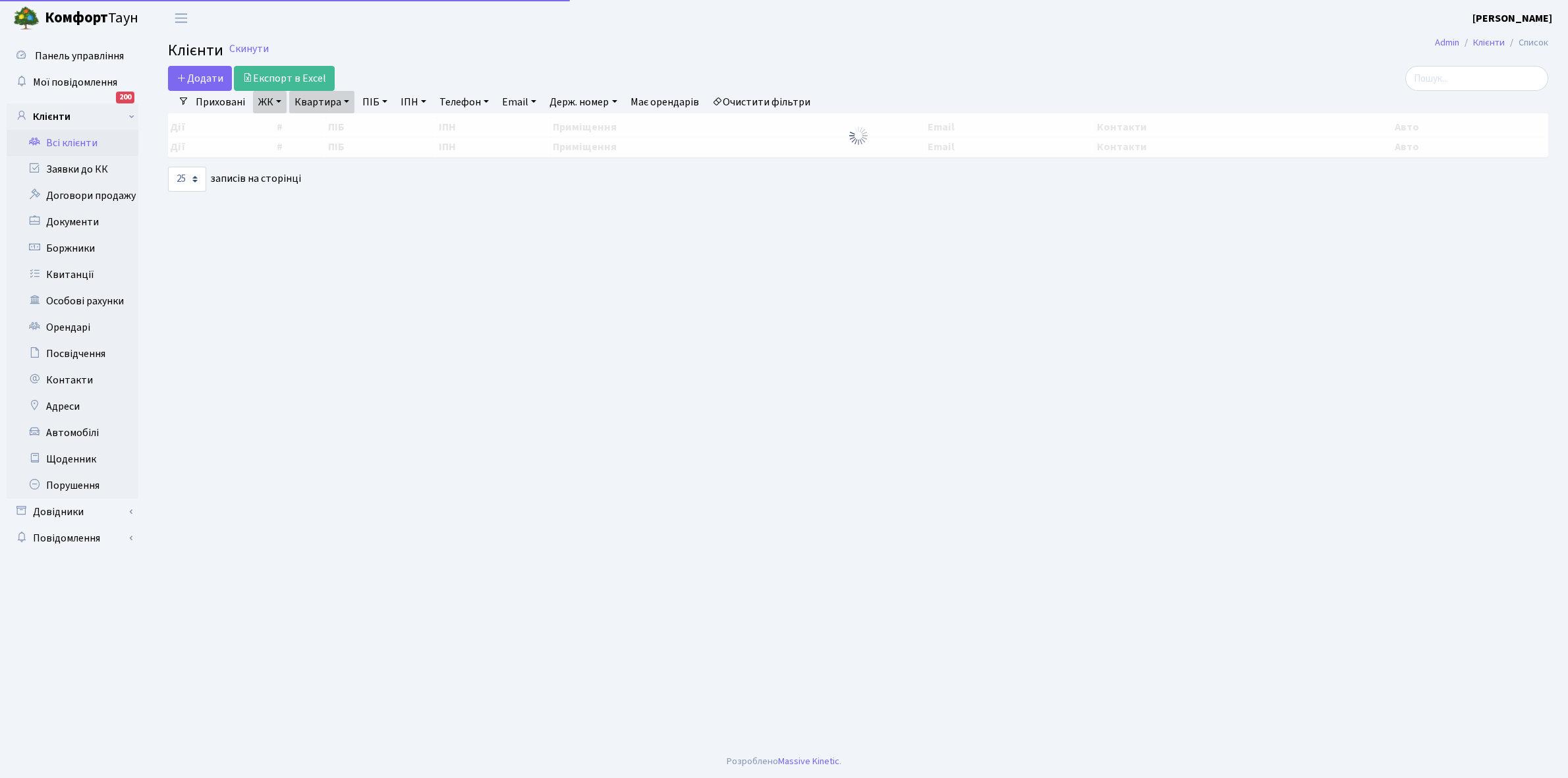
select select "25"
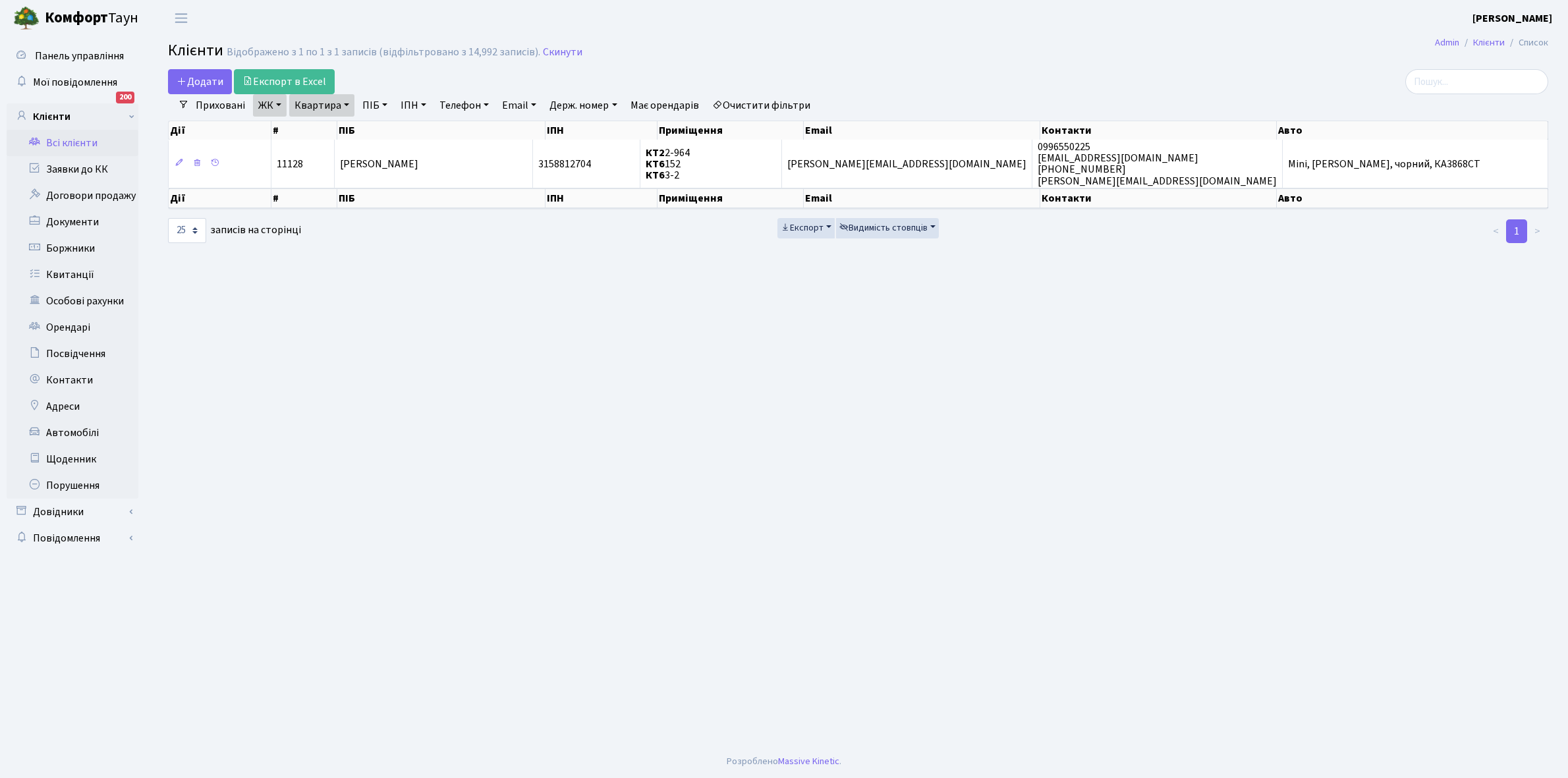
drag, startPoint x: 345, startPoint y: 104, endPoint x: 351, endPoint y: 113, distance: 10.8
click at [347, 104] on link "Квартира" at bounding box center [321, 106] width 65 height 23
click at [351, 130] on input "2-964" at bounding box center [328, 131] width 77 height 25
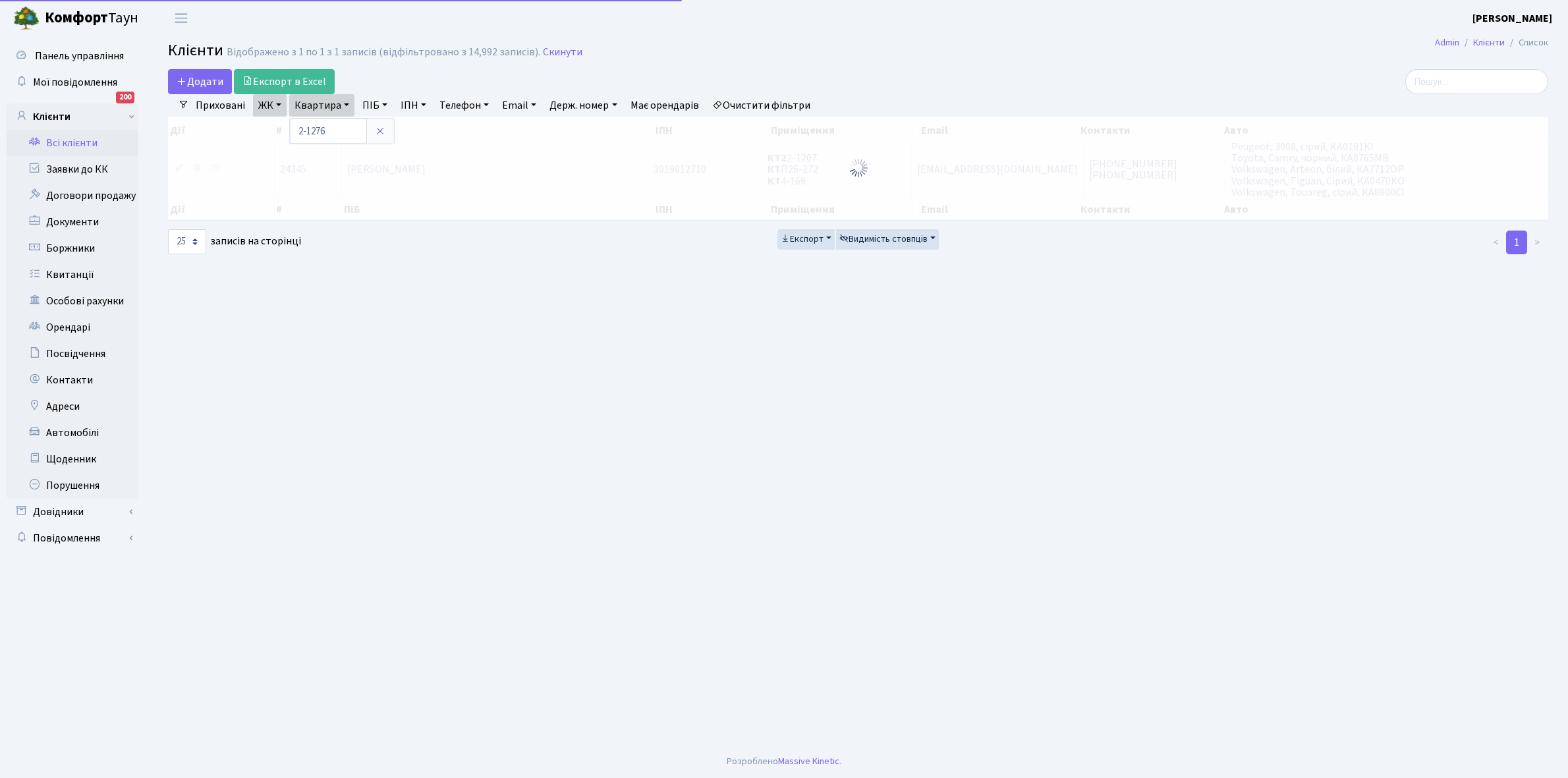
click at [540, 162] on div "Дії # ПІБ ІПН Приміщення Email Контакти Авто Дії # ПІБ ІПН Приміщення Email Кон…" at bounding box center [858, 170] width 1400 height 107
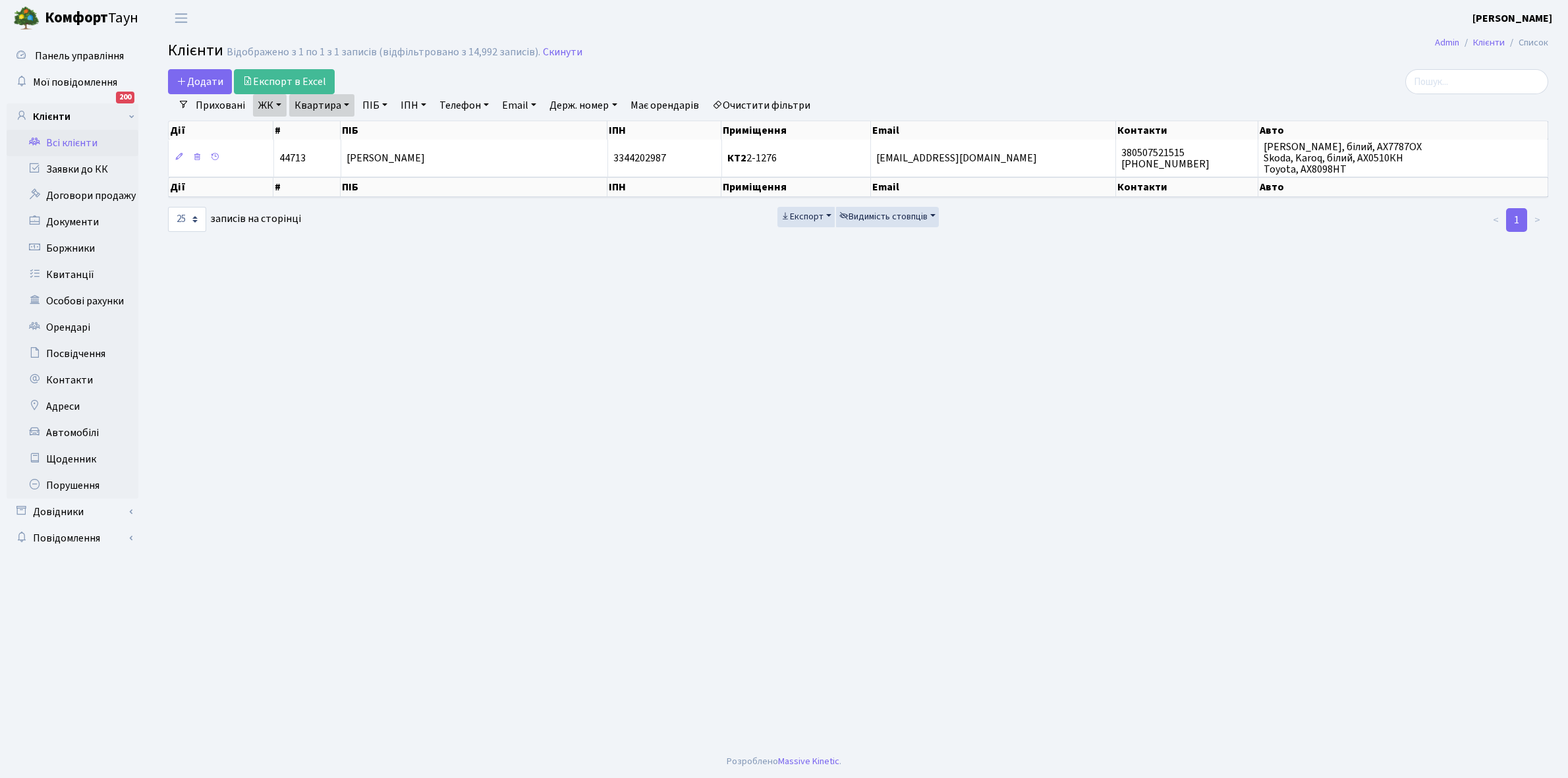
click at [350, 104] on link "Квартира" at bounding box center [321, 106] width 65 height 23
click at [336, 126] on input "2-1276" at bounding box center [328, 131] width 77 height 25
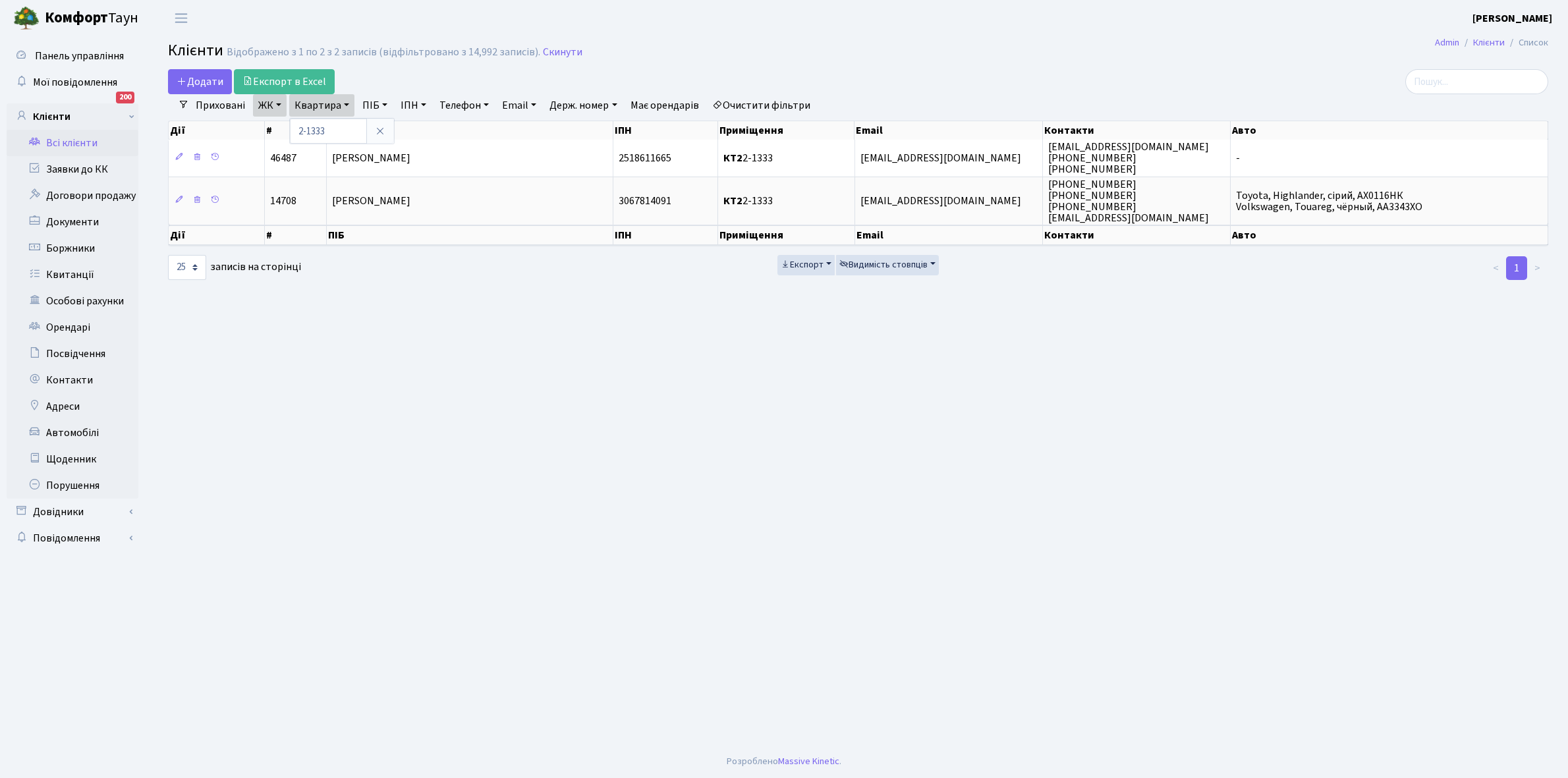
click at [758, 104] on link "Очистити фільтри" at bounding box center [761, 106] width 109 height 23
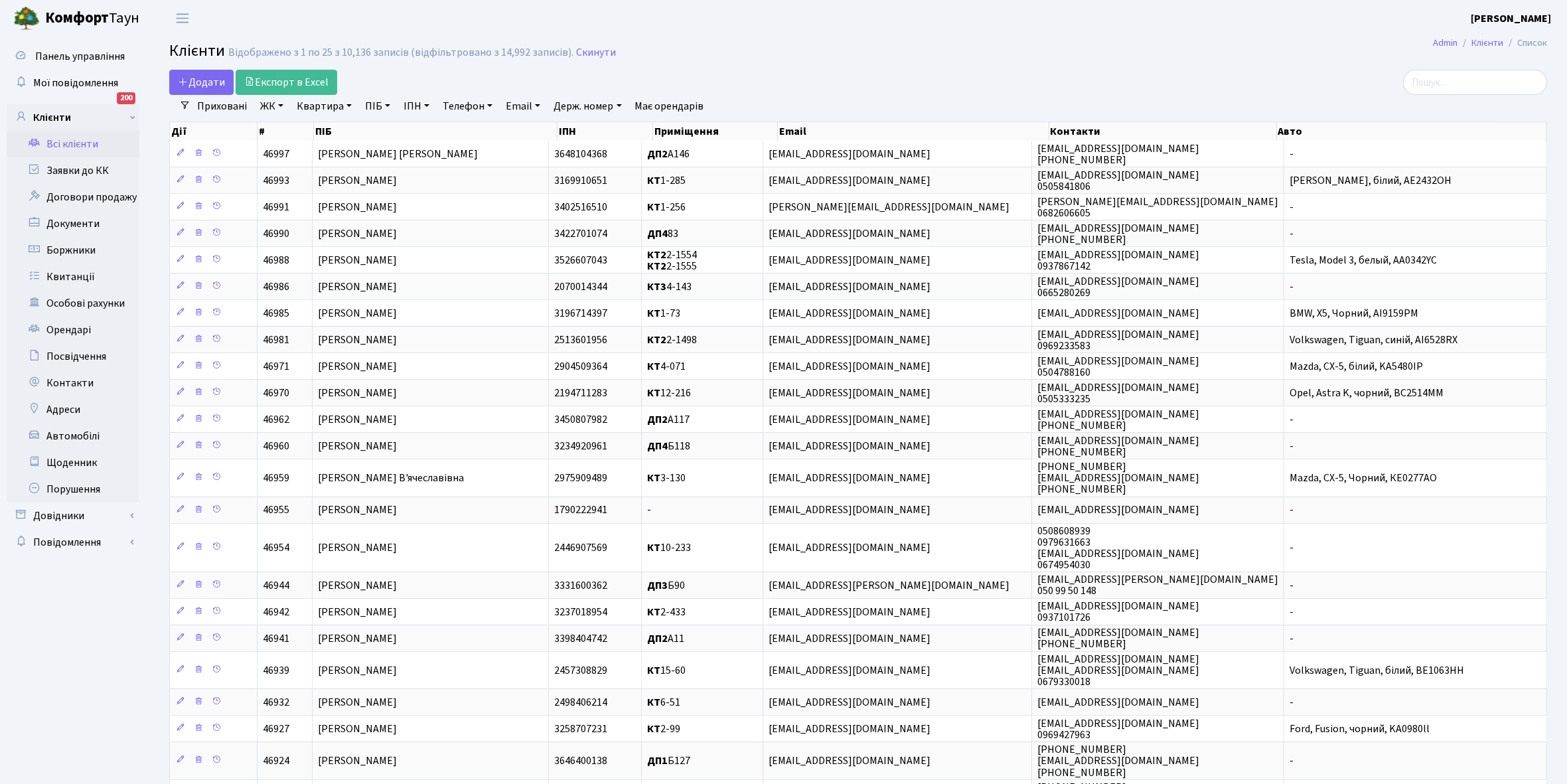
drag, startPoint x: 280, startPoint y: 105, endPoint x: 309, endPoint y: 138, distance: 43.9
click at [281, 106] on link "ЖК" at bounding box center [272, 107] width 34 height 23
click at [340, 225] on li "КТ4, вул. [PERSON_NAME], 6" at bounding box center [338, 236] width 160 height 23
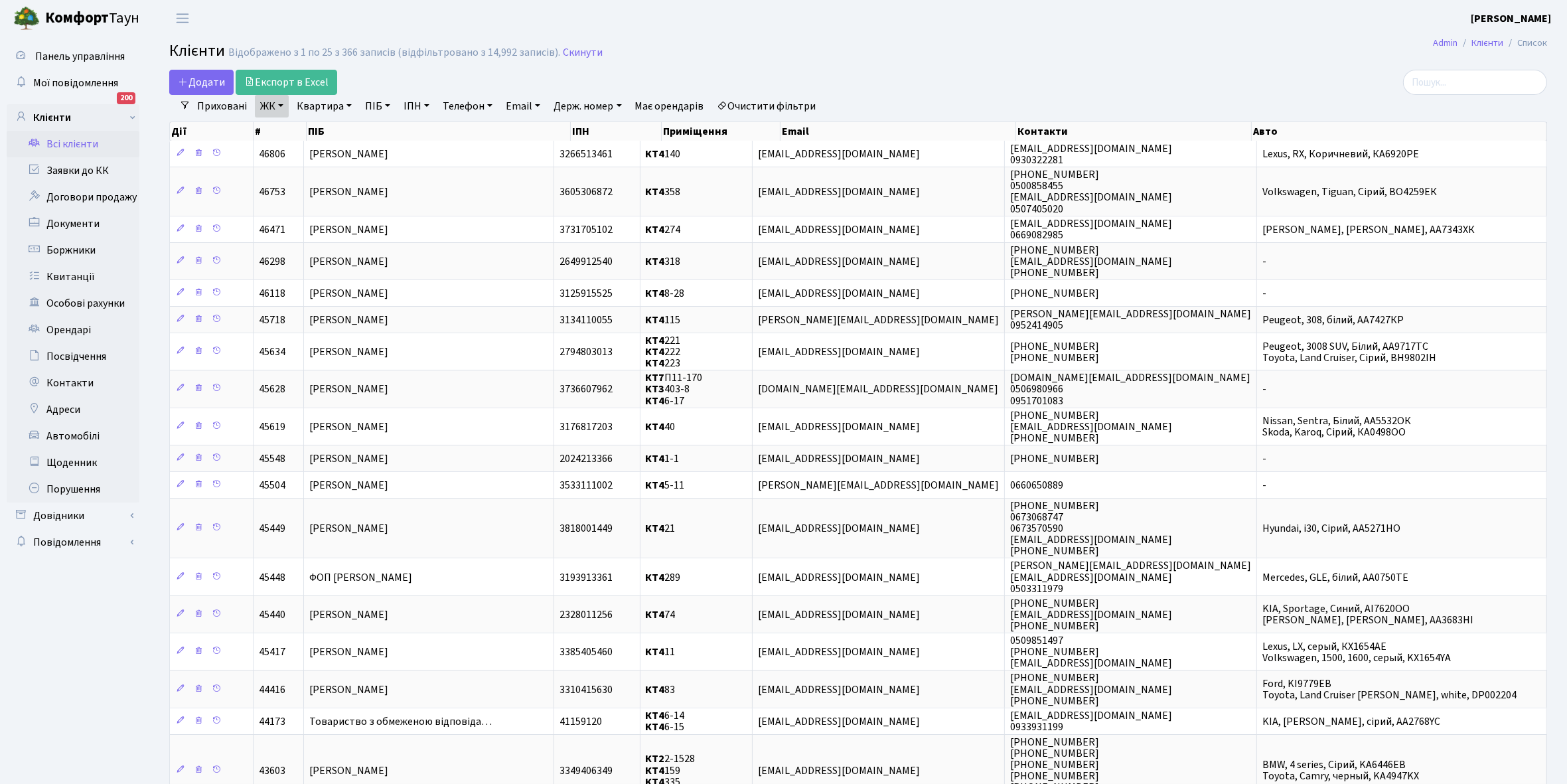
click at [349, 104] on link "Квартира" at bounding box center [324, 107] width 66 height 23
click at [340, 135] on input "text" at bounding box center [330, 132] width 78 height 25
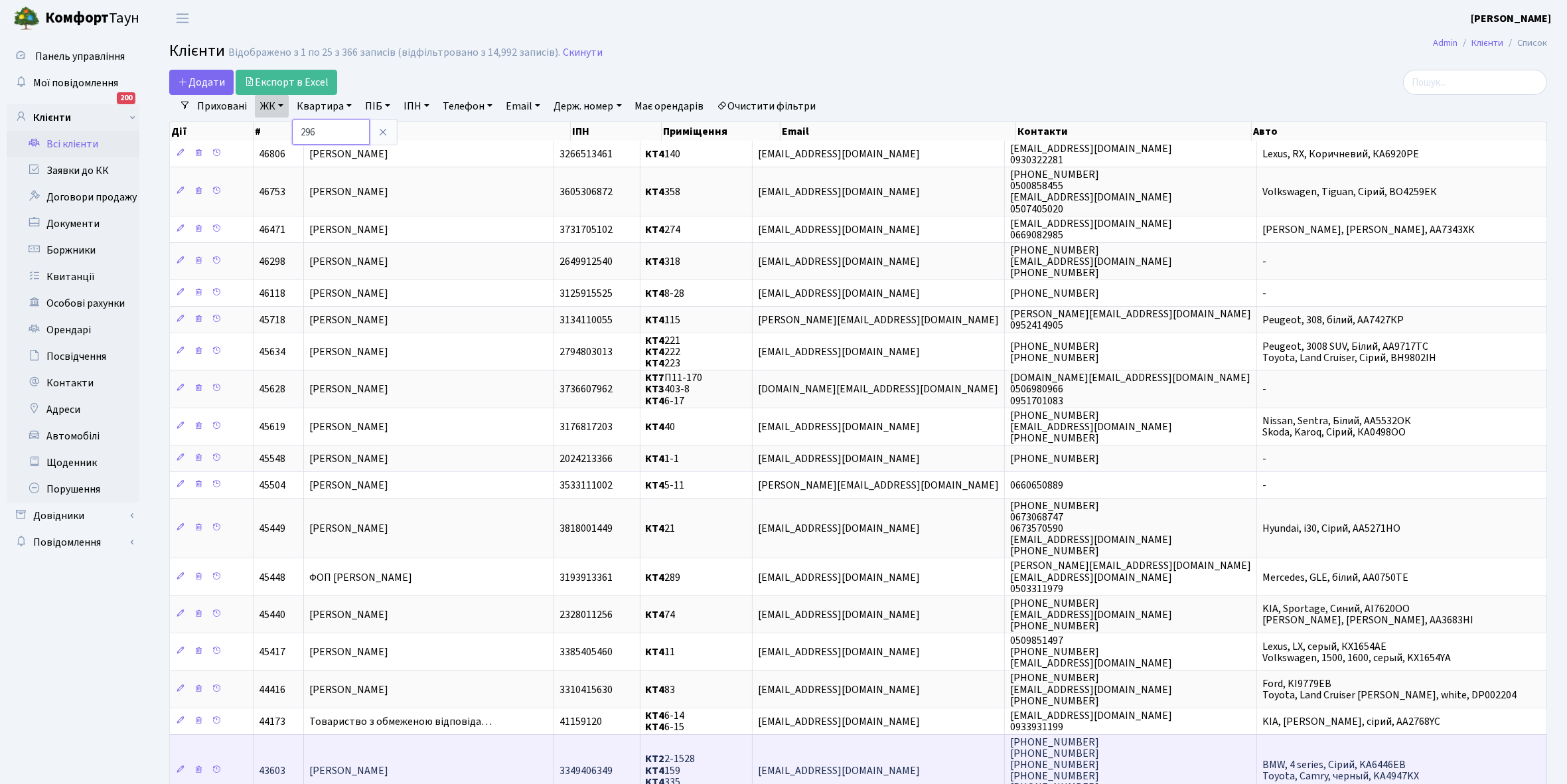
type input "296"
